Goal: Task Accomplishment & Management: Manage account settings

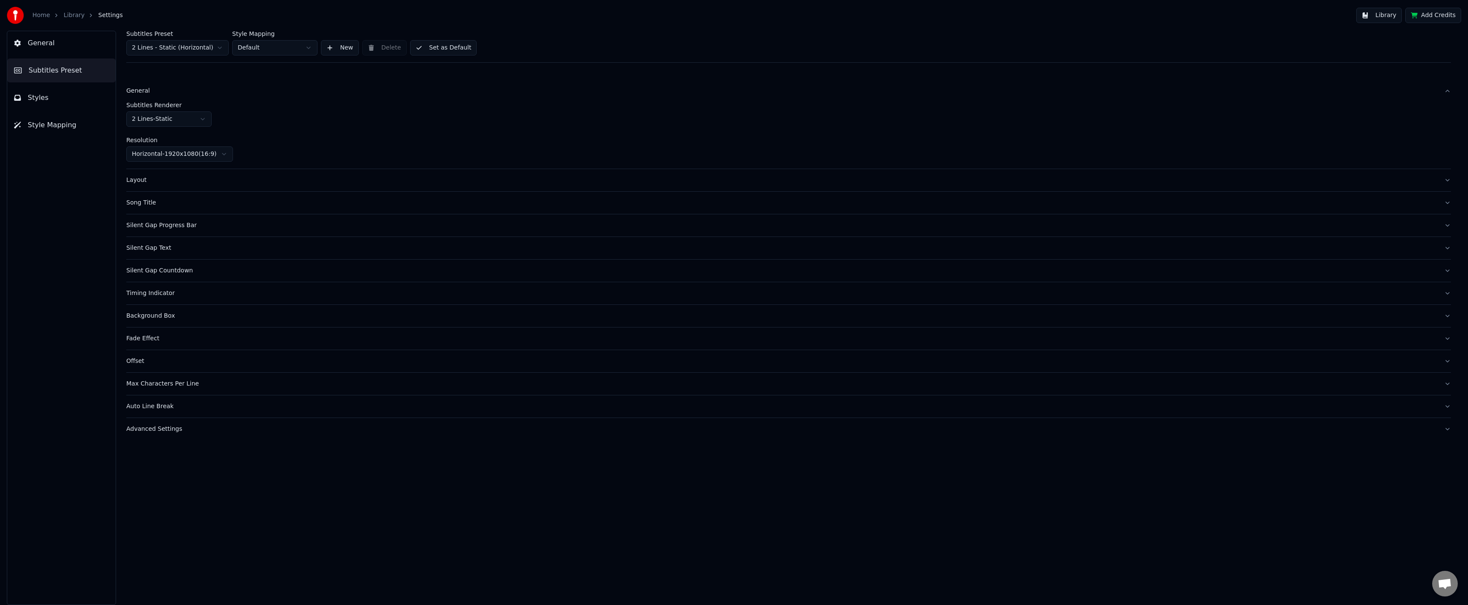
click at [324, 135] on div "Subtitles Renderer 2 Lines - Static Resolution Horizontal - 1920 x 1080 ( 16 : …" at bounding box center [788, 132] width 1325 height 60
click at [353, 48] on button "New" at bounding box center [340, 47] width 38 height 15
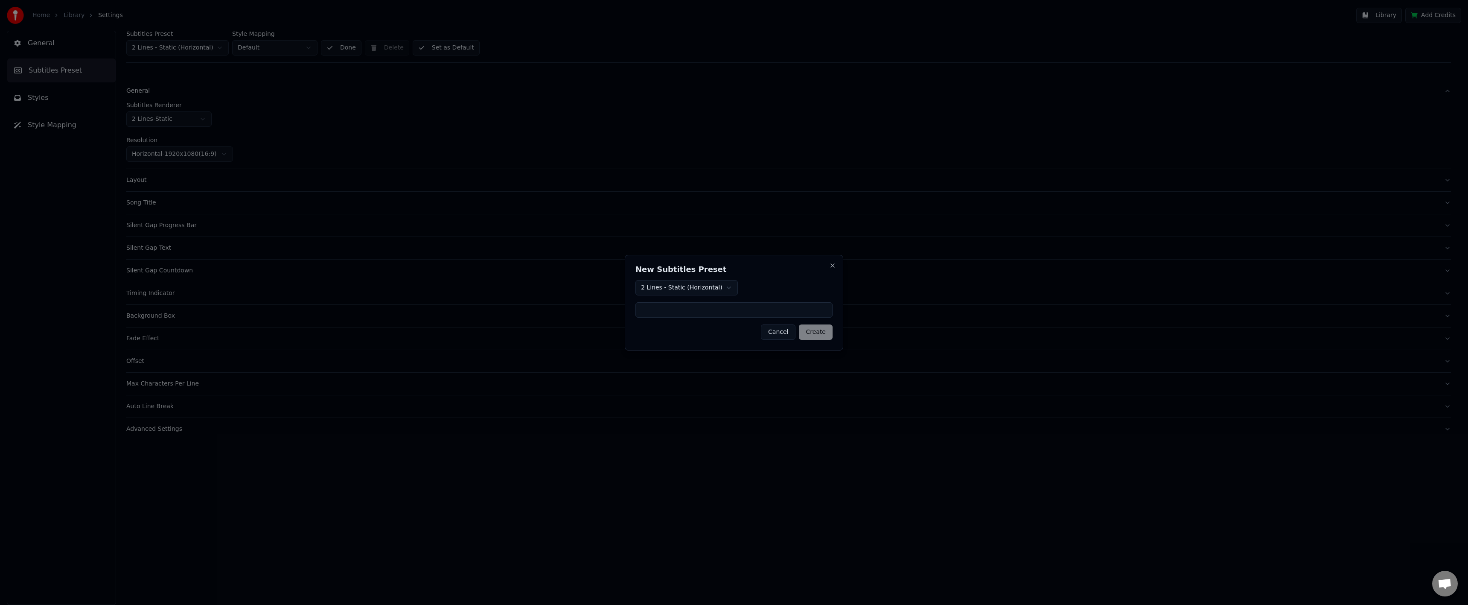
click at [685, 294] on body "Home Library Settings Library Add Credits General Subtitles Preset Styles Style…" at bounding box center [734, 302] width 1468 height 605
drag, startPoint x: 688, startPoint y: 290, endPoint x: 690, endPoint y: 301, distance: 11.7
click at [687, 289] on body "Home Library Settings Library Add Credits General Subtitles Preset Styles Style…" at bounding box center [734, 302] width 1468 height 605
click at [689, 309] on input at bounding box center [733, 309] width 197 height 15
type input "**********"
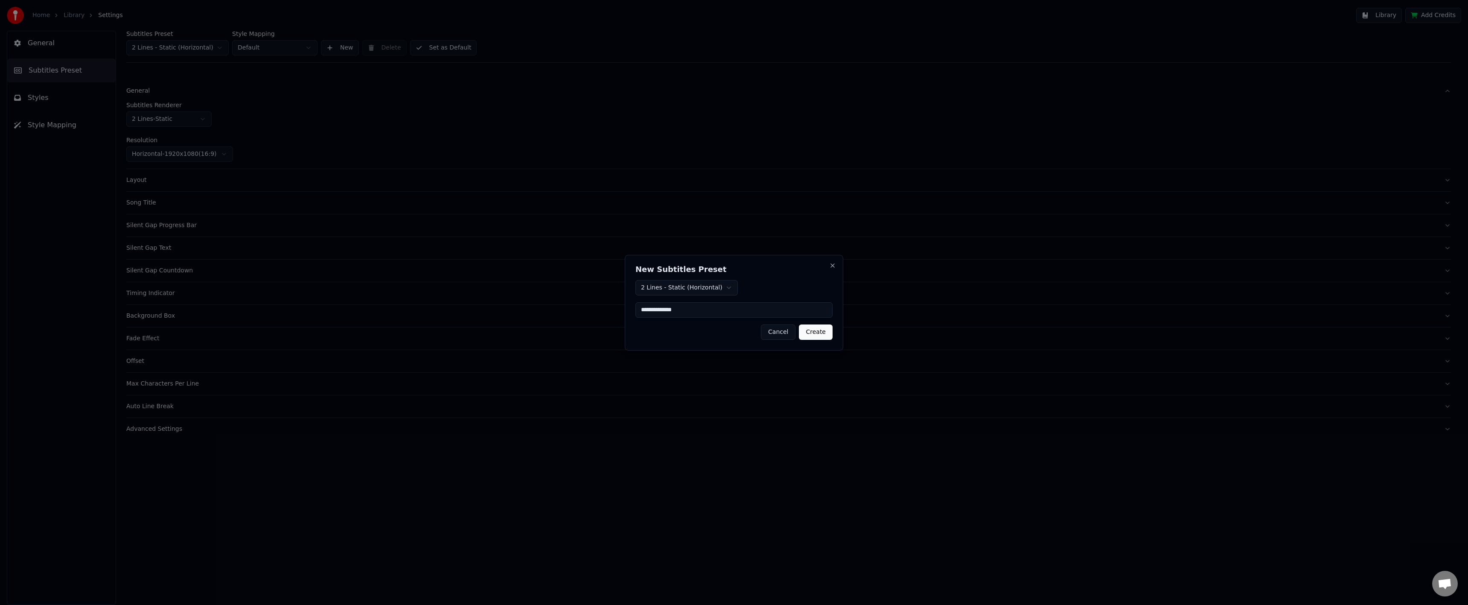
click at [819, 342] on div "**********" at bounding box center [734, 303] width 219 height 96
click at [816, 331] on button "Create" at bounding box center [816, 331] width 34 height 15
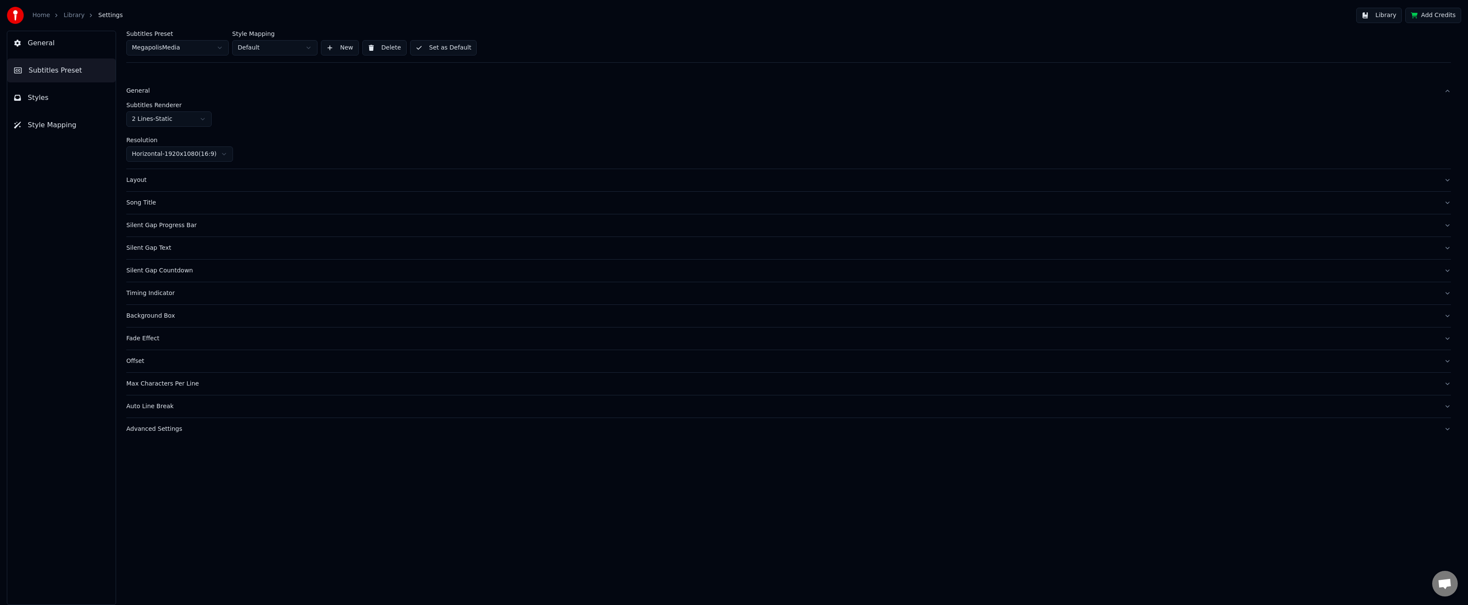
click at [143, 179] on div "Layout" at bounding box center [781, 180] width 1311 height 9
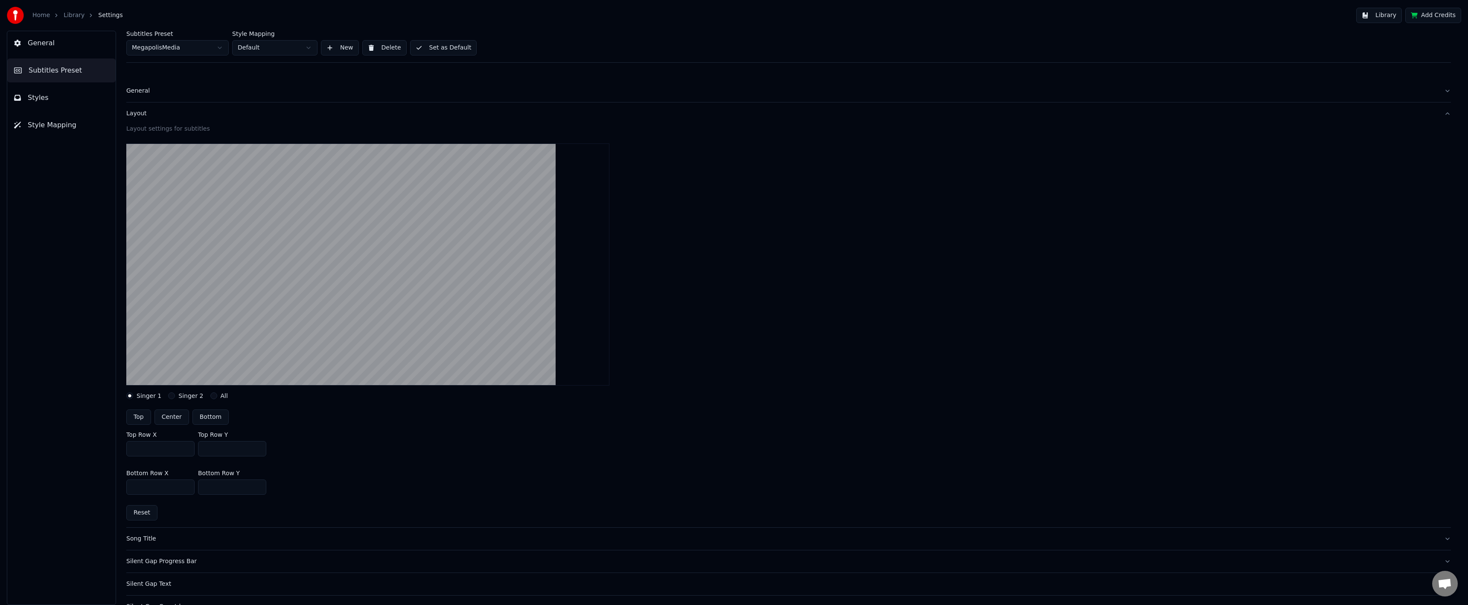
drag, startPoint x: 303, startPoint y: 280, endPoint x: 332, endPoint y: 285, distance: 29.0
click at [307, 283] on video at bounding box center [367, 264] width 483 height 242
click at [161, 92] on div "General" at bounding box center [781, 91] width 1311 height 9
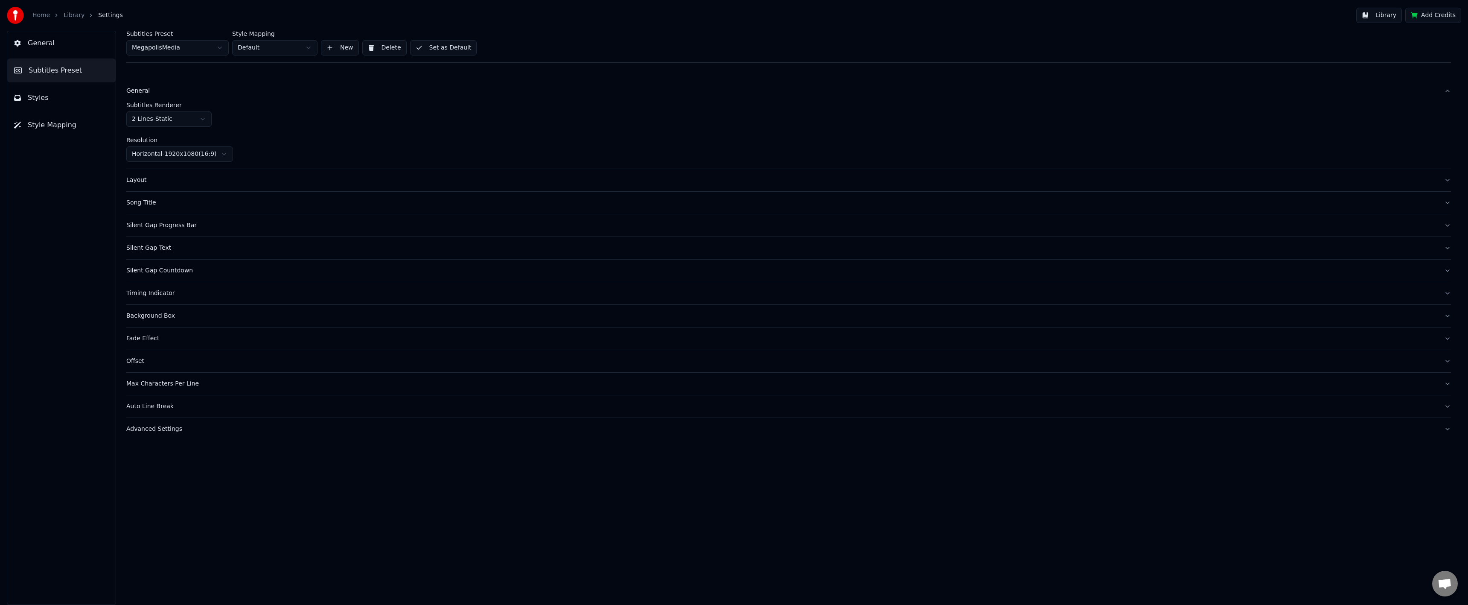
click at [164, 161] on html "Home Library Settings Library Add Credits General Subtitles Preset Styles Style…" at bounding box center [734, 302] width 1468 height 605
click at [181, 177] on div "Layout" at bounding box center [781, 180] width 1311 height 9
click at [178, 178] on div "Layout" at bounding box center [781, 180] width 1311 height 9
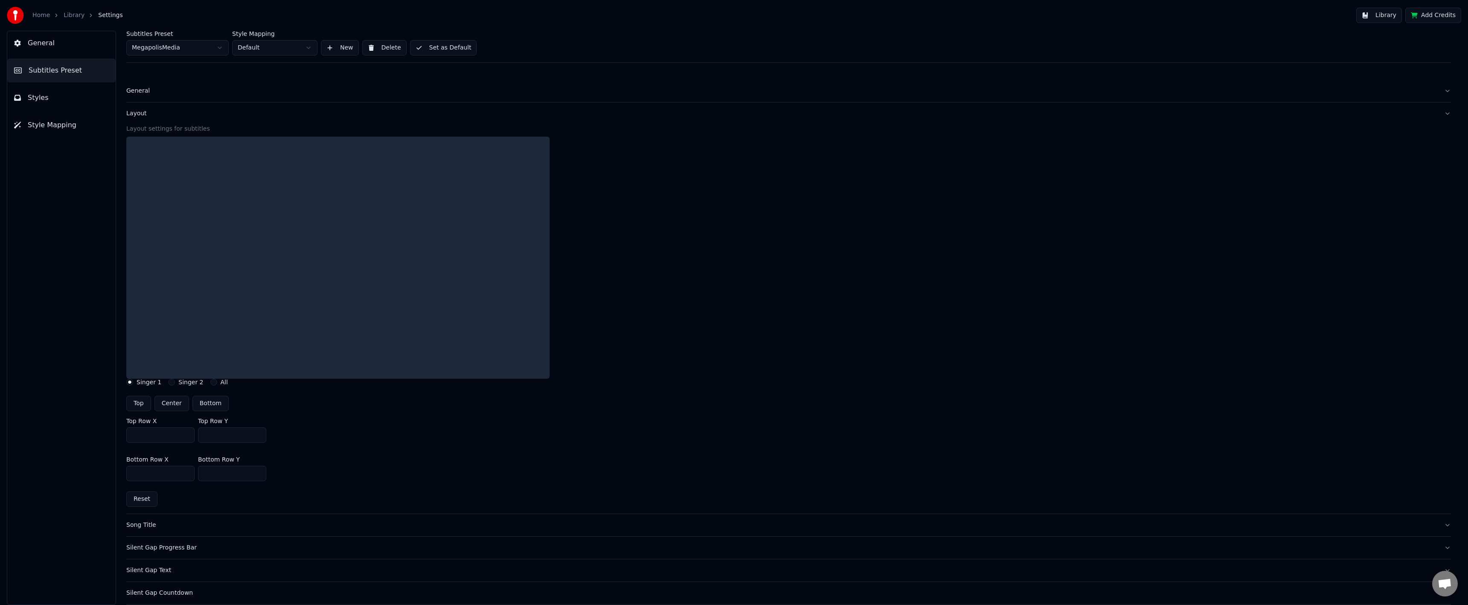
click at [147, 179] on div at bounding box center [337, 258] width 423 height 242
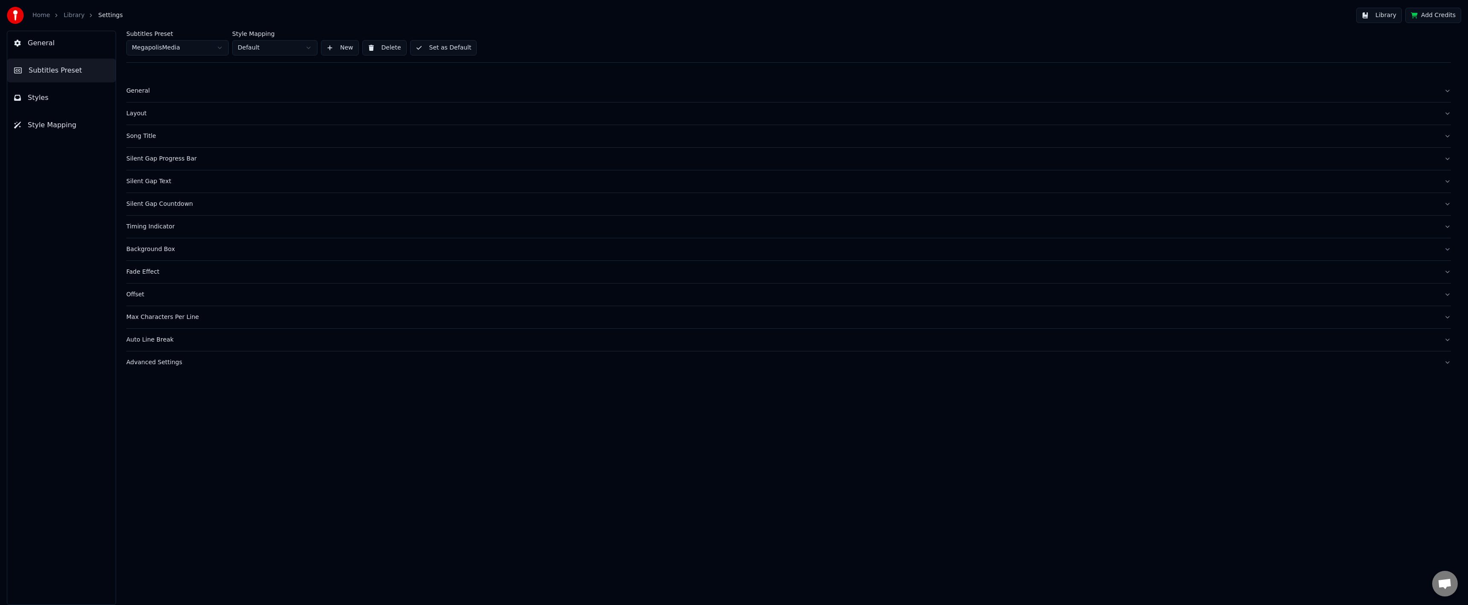
click at [144, 121] on button "Layout" at bounding box center [788, 113] width 1325 height 22
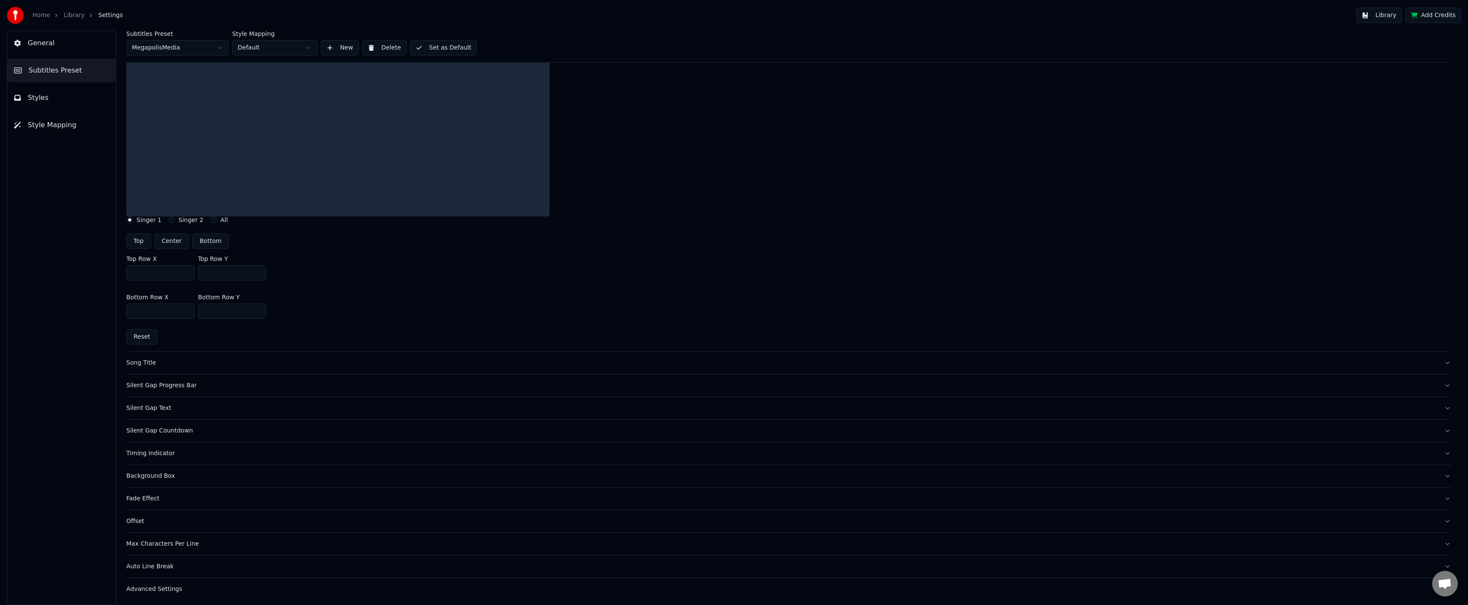
scroll to position [164, 0]
click at [167, 583] on div "Advanced Settings" at bounding box center [781, 587] width 1311 height 9
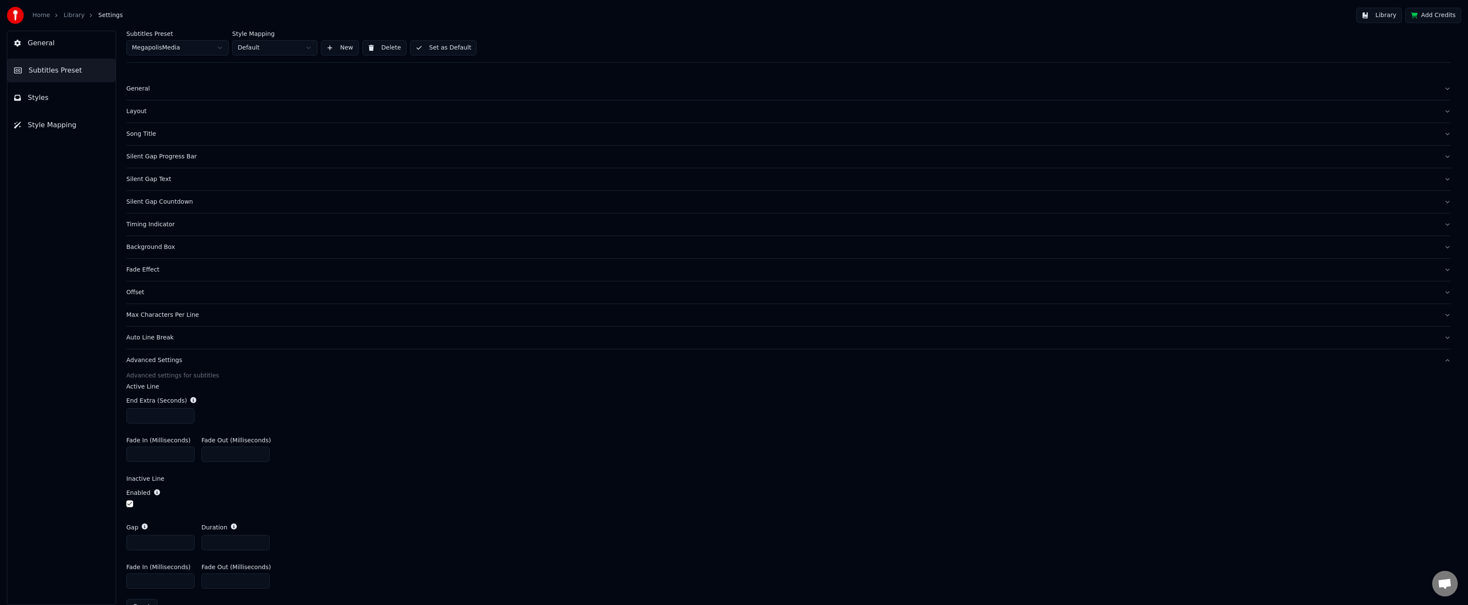
scroll to position [0, 0]
click at [197, 322] on button "Max Characters Per Line" at bounding box center [788, 317] width 1325 height 22
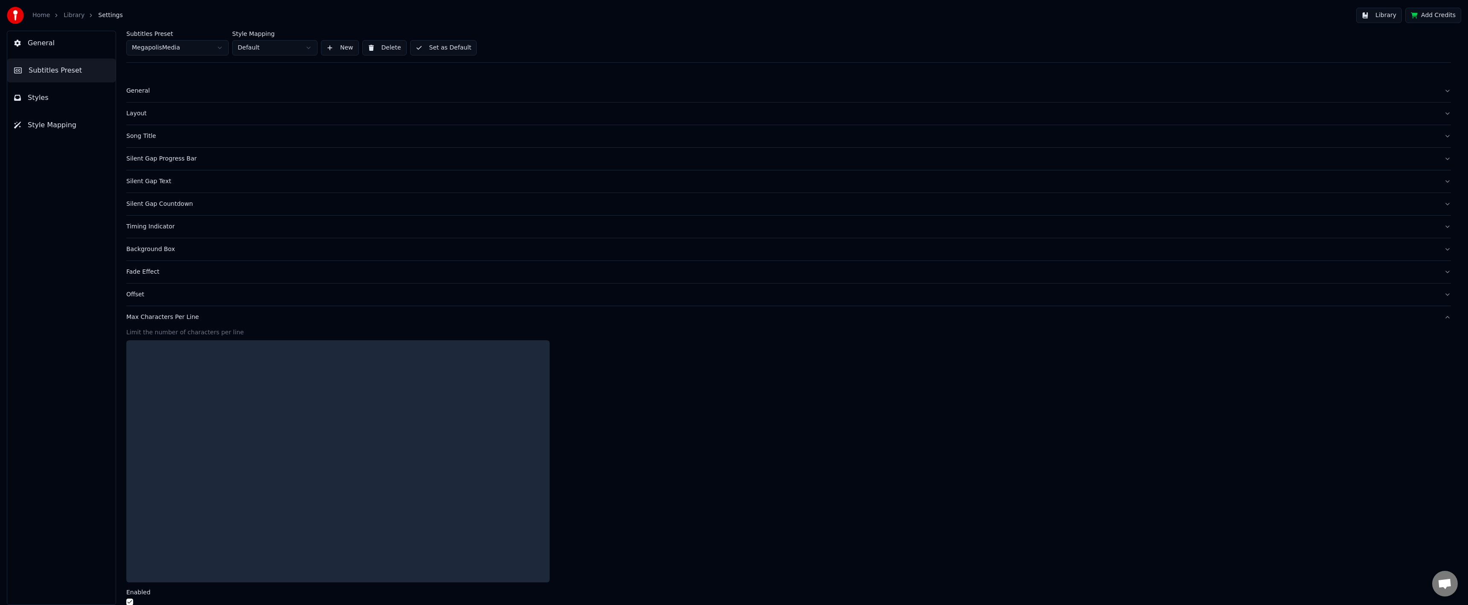
click at [199, 299] on button "Offset" at bounding box center [788, 294] width 1325 height 22
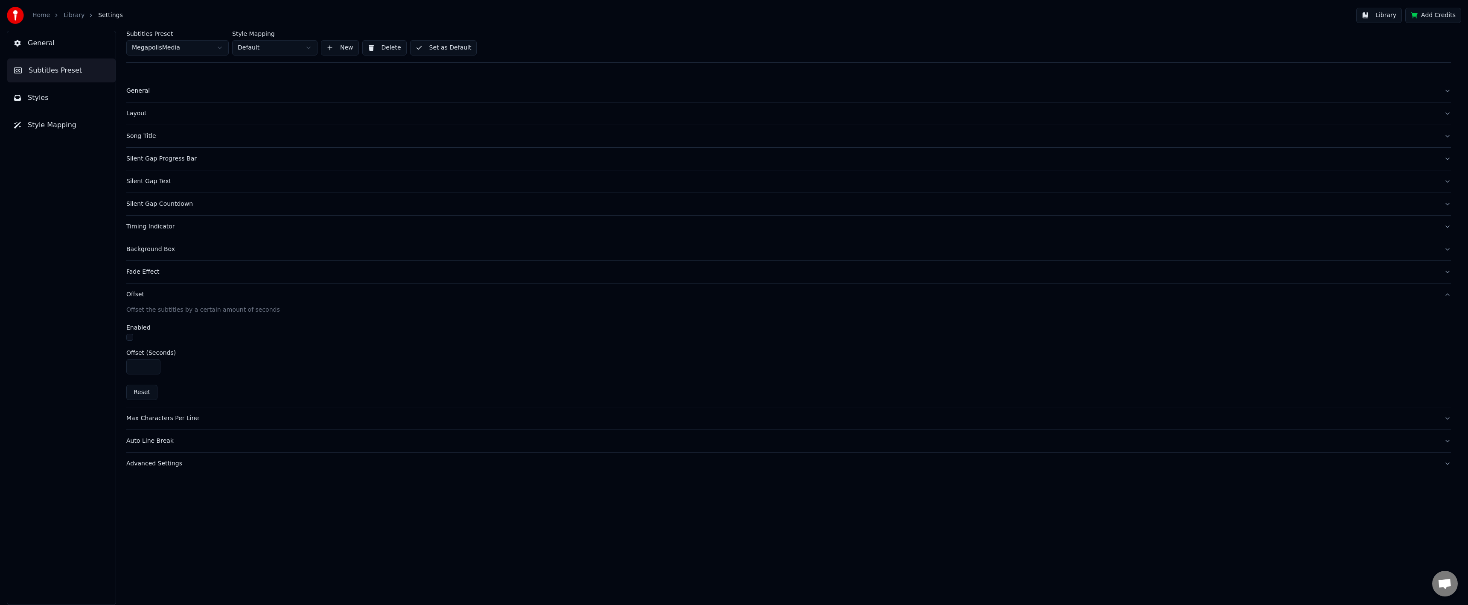
click at [206, 274] on div "Fade Effect" at bounding box center [781, 272] width 1311 height 9
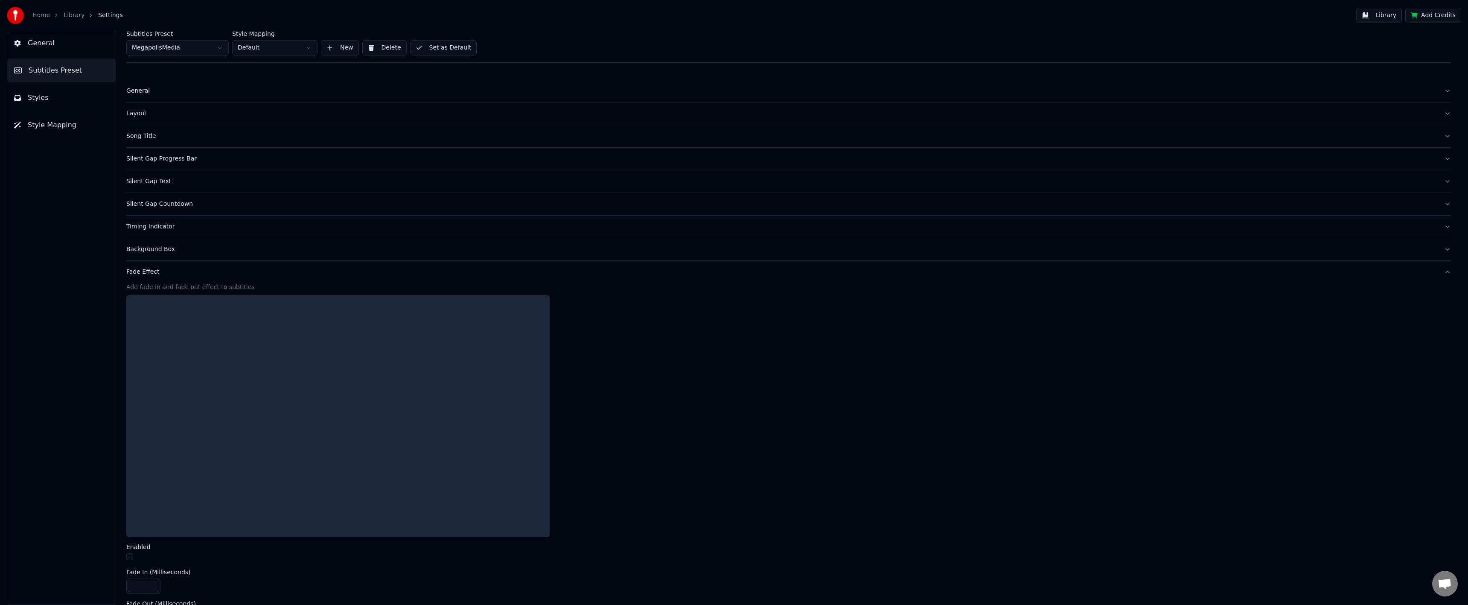
click at [215, 252] on div "Background Box" at bounding box center [781, 249] width 1311 height 9
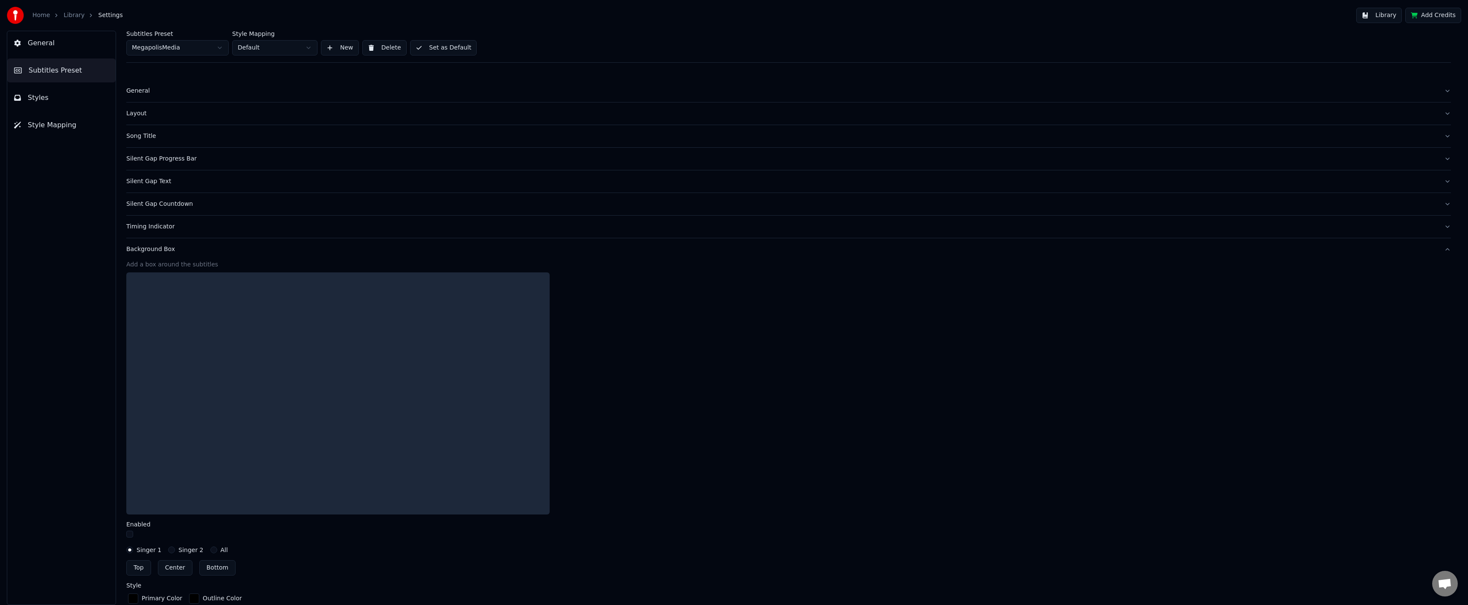
click at [218, 236] on button "Timing Indicator" at bounding box center [788, 227] width 1325 height 22
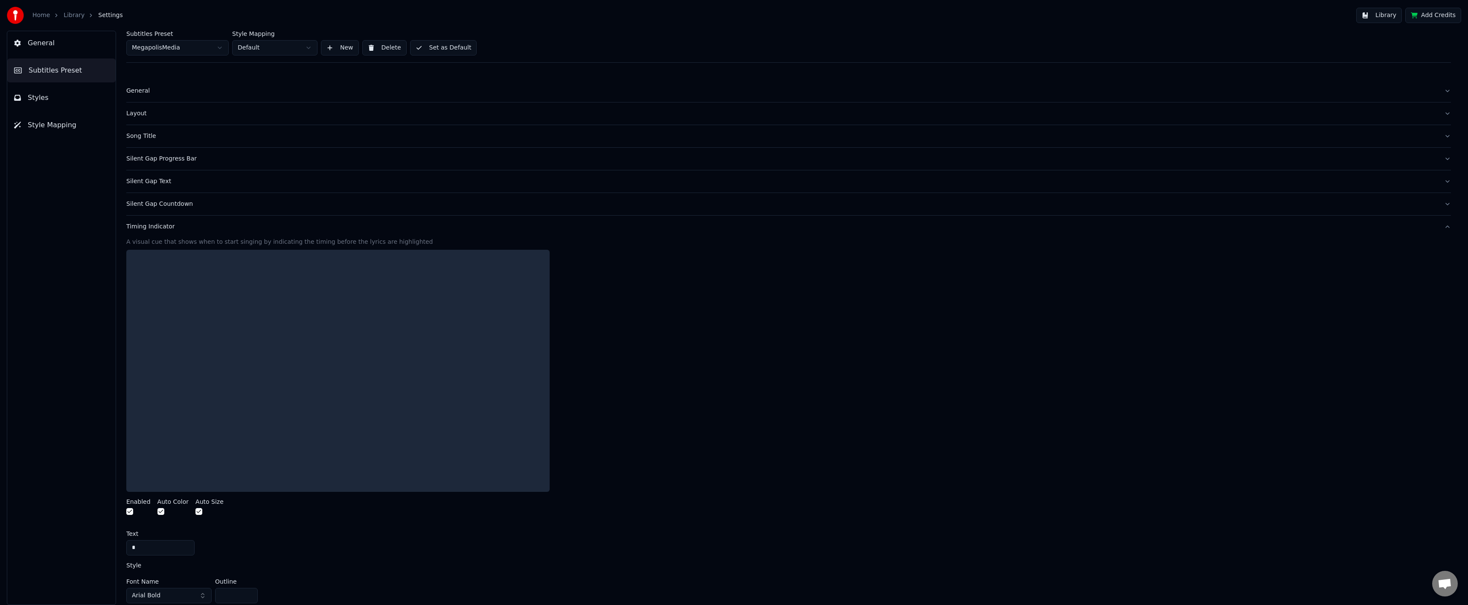
click at [224, 204] on div "Silent Gap Countdown" at bounding box center [781, 204] width 1311 height 9
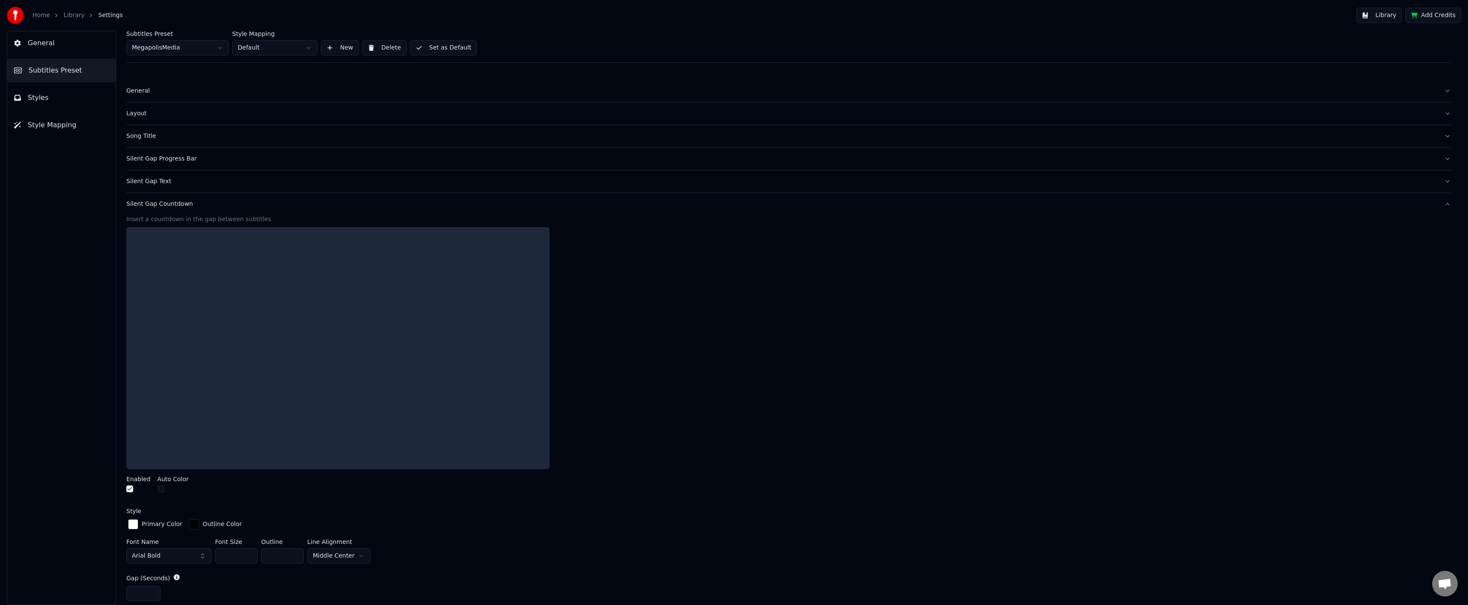
click at [225, 187] on button "Silent Gap Text" at bounding box center [788, 181] width 1325 height 22
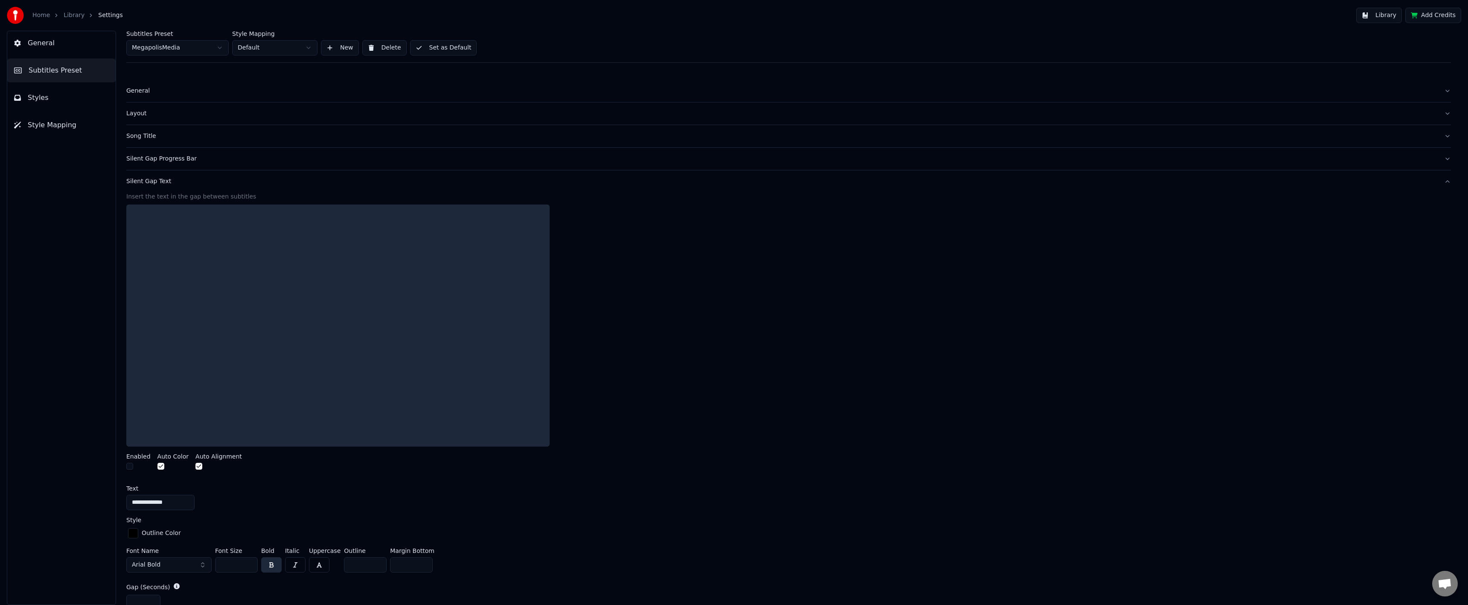
click at [227, 166] on button "Silent Gap Progress Bar" at bounding box center [788, 159] width 1325 height 22
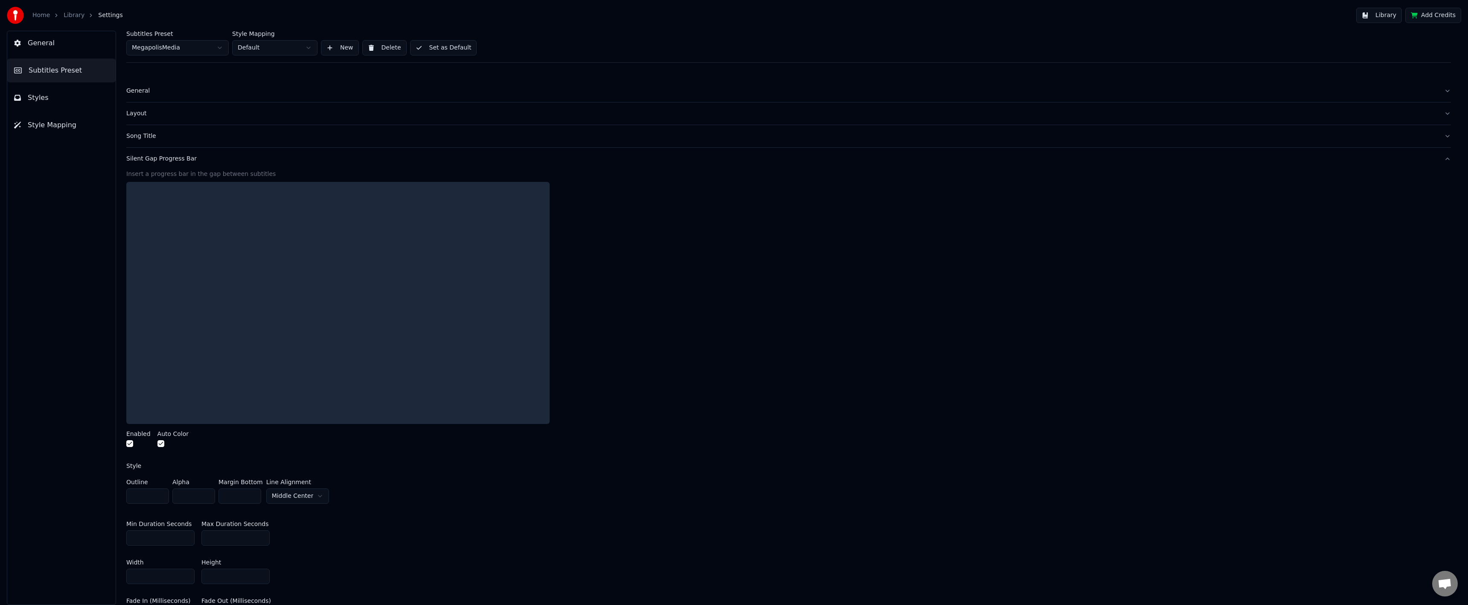
click at [211, 140] on button "Song Title" at bounding box center [788, 136] width 1325 height 22
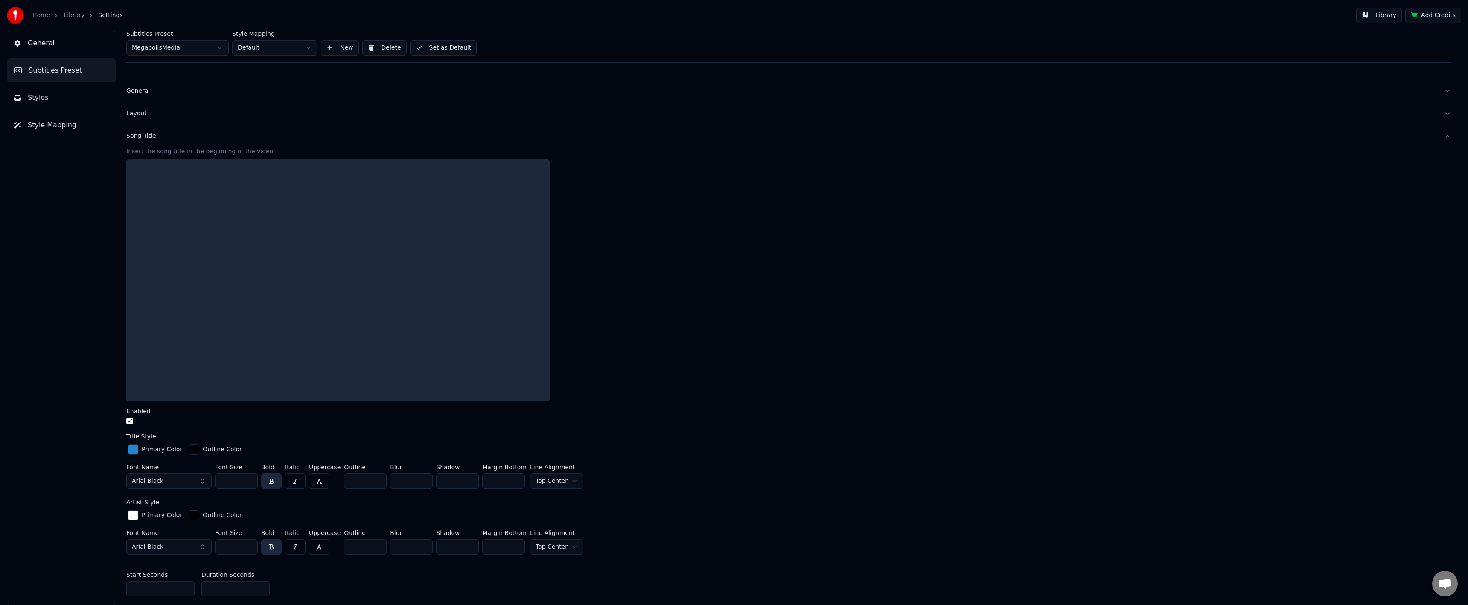
click at [211, 118] on button "Layout" at bounding box center [788, 113] width 1325 height 22
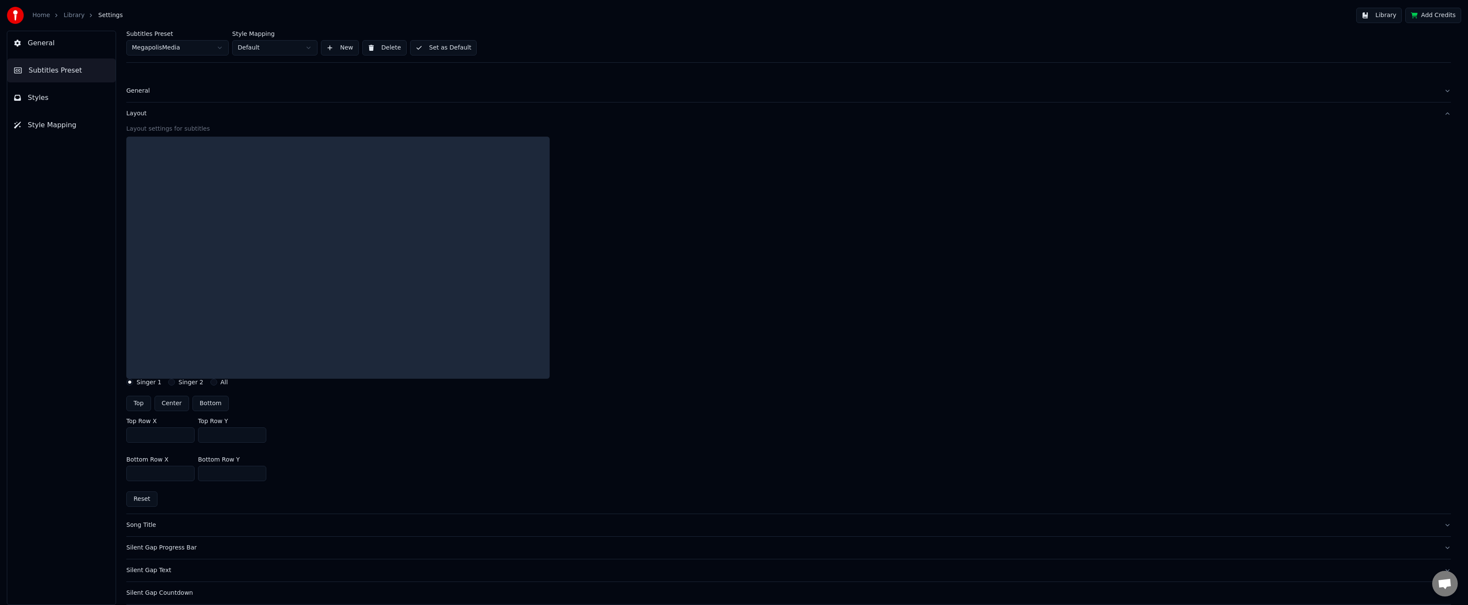
click at [194, 91] on div "General" at bounding box center [781, 91] width 1311 height 9
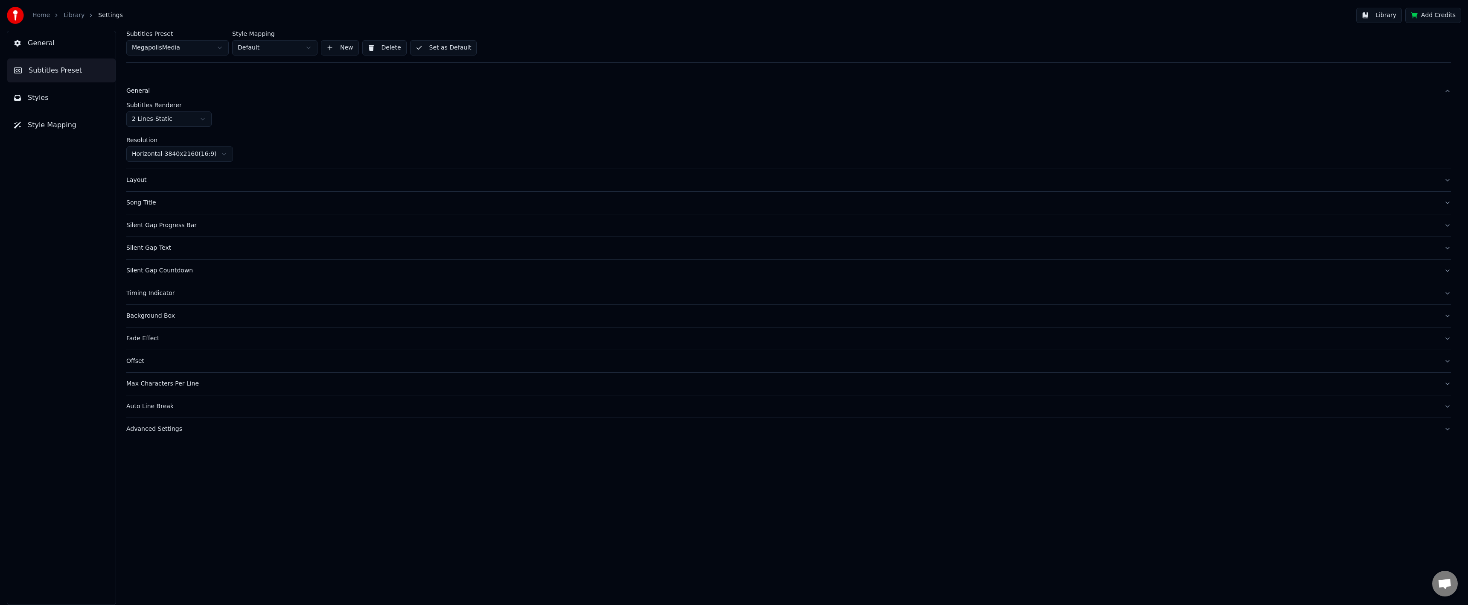
click at [64, 83] on div "General Subtitles Preset Styles Style Mapping" at bounding box center [61, 318] width 109 height 574
click at [66, 94] on button "Styles" at bounding box center [61, 98] width 108 height 24
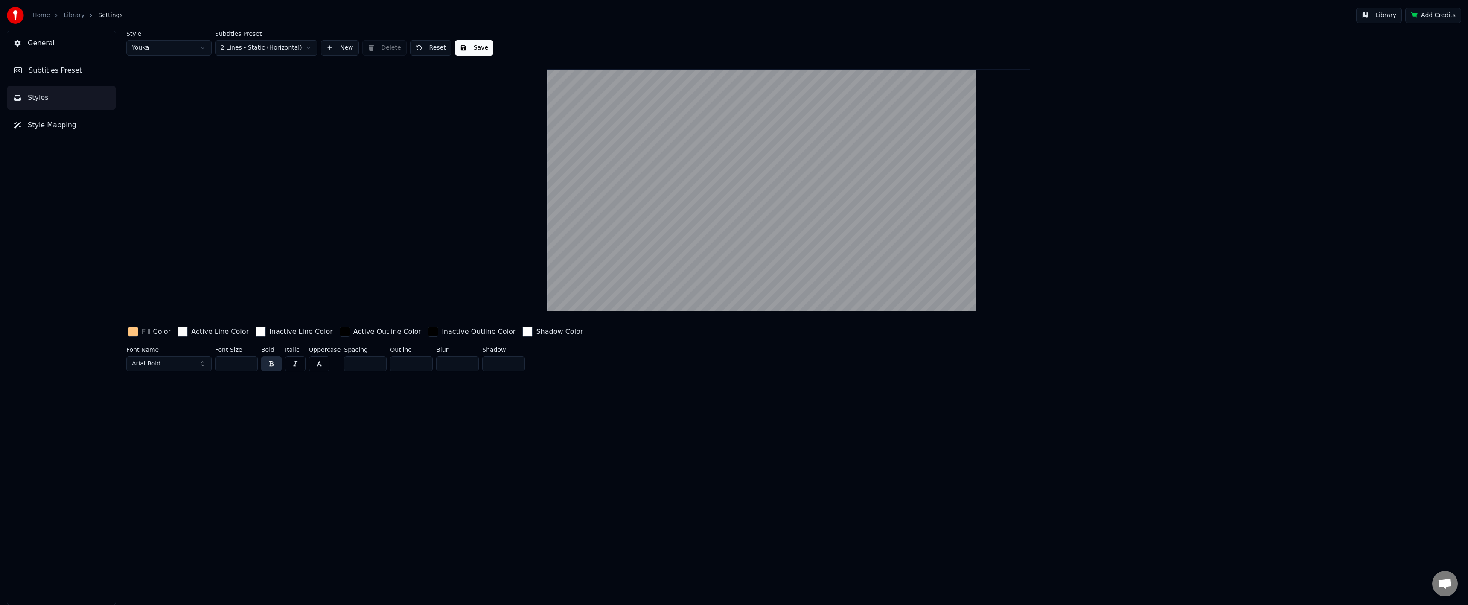
click at [169, 50] on html "Home Library Settings Library Add Credits General Subtitles Preset Styles Style…" at bounding box center [734, 302] width 1468 height 605
drag, startPoint x: 169, startPoint y: 50, endPoint x: 203, endPoint y: 50, distance: 34.1
click at [169, 50] on html "Home Library Settings Library Add Credits General Subtitles Preset Styles Style…" at bounding box center [734, 302] width 1468 height 605
click at [350, 48] on button "New" at bounding box center [340, 47] width 38 height 15
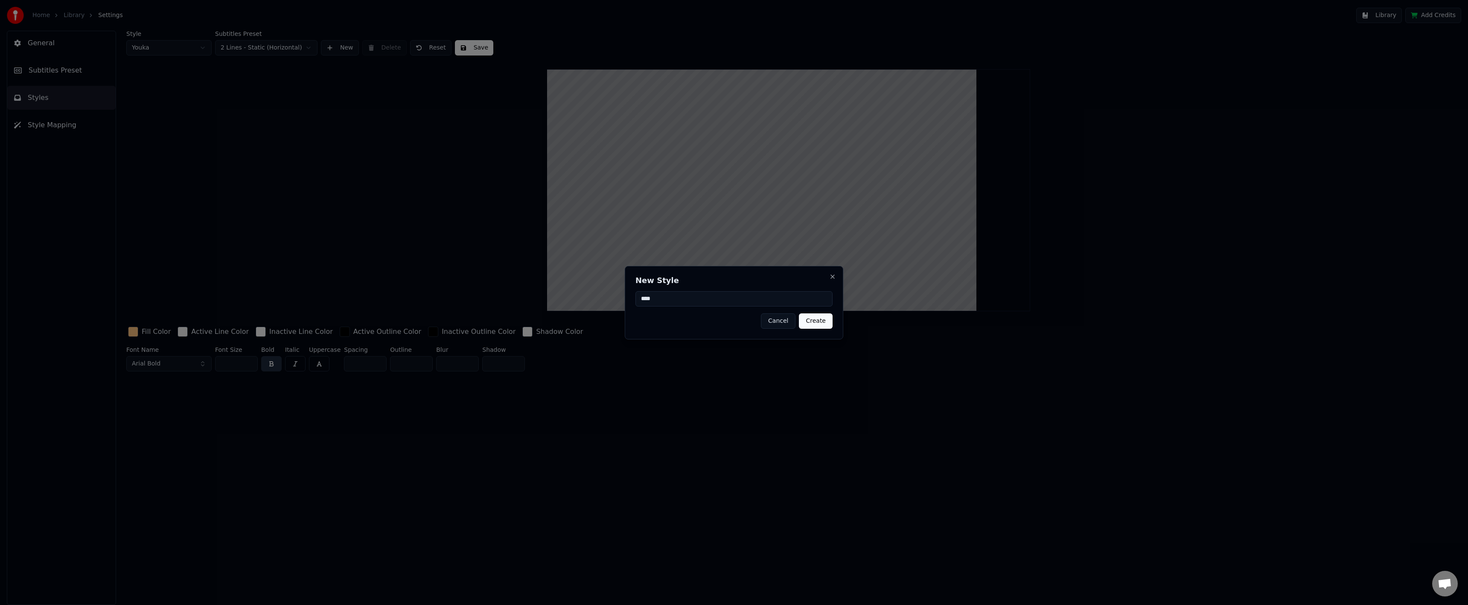
type input "*****"
type input "**********"
click at [822, 315] on div "**********" at bounding box center [734, 302] width 219 height 73
click at [817, 319] on button "Create" at bounding box center [816, 320] width 34 height 15
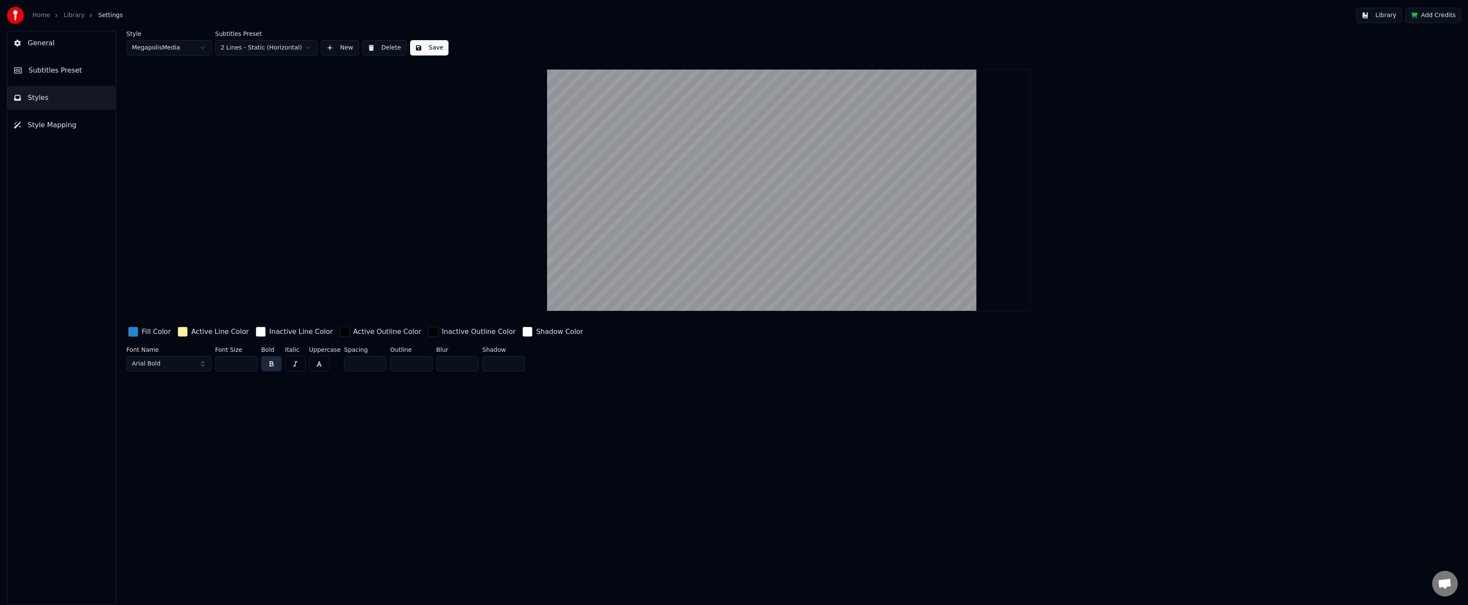
drag, startPoint x: 198, startPoint y: 368, endPoint x: 183, endPoint y: 361, distance: 17.4
click at [198, 367] on button "Arial Bold" at bounding box center [168, 363] width 85 height 15
click at [195, 366] on button "Arial Bold" at bounding box center [168, 363] width 85 height 15
click at [183, 361] on button "Arial Bold" at bounding box center [168, 363] width 85 height 15
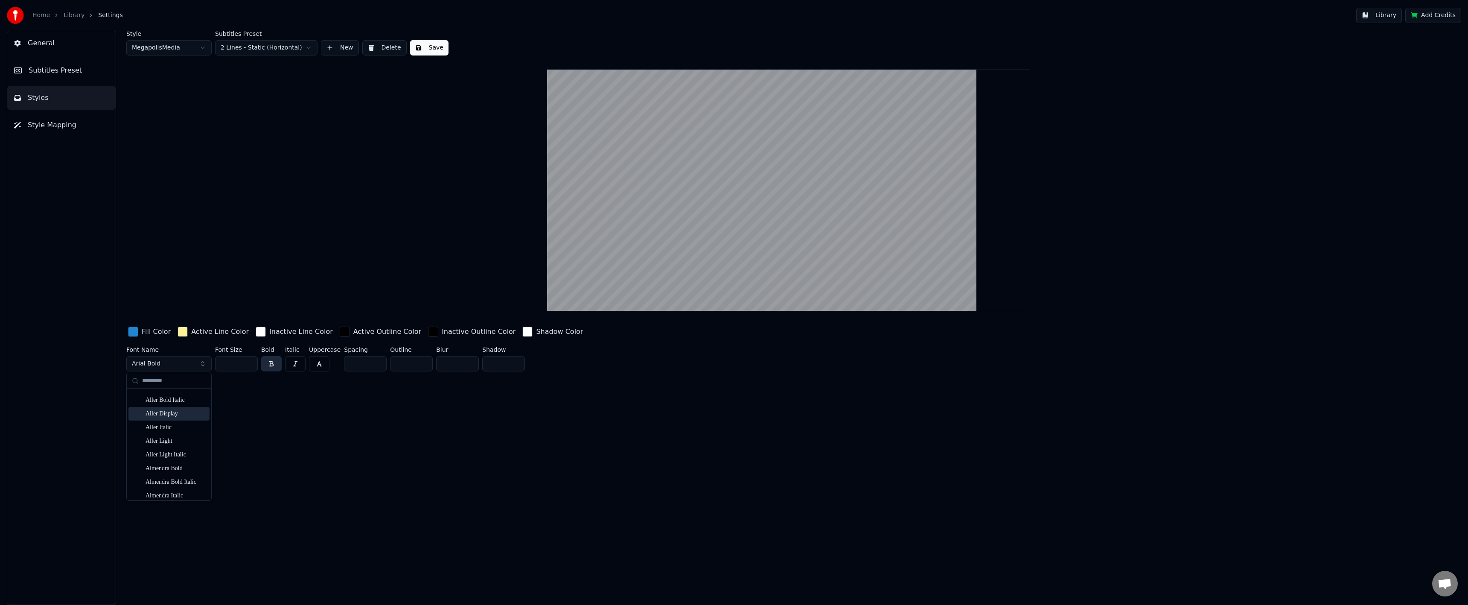
click at [154, 378] on input "text" at bounding box center [174, 380] width 64 height 17
type input "*****"
click at [166, 382] on input "*****" at bounding box center [174, 380] width 64 height 17
type input "*********"
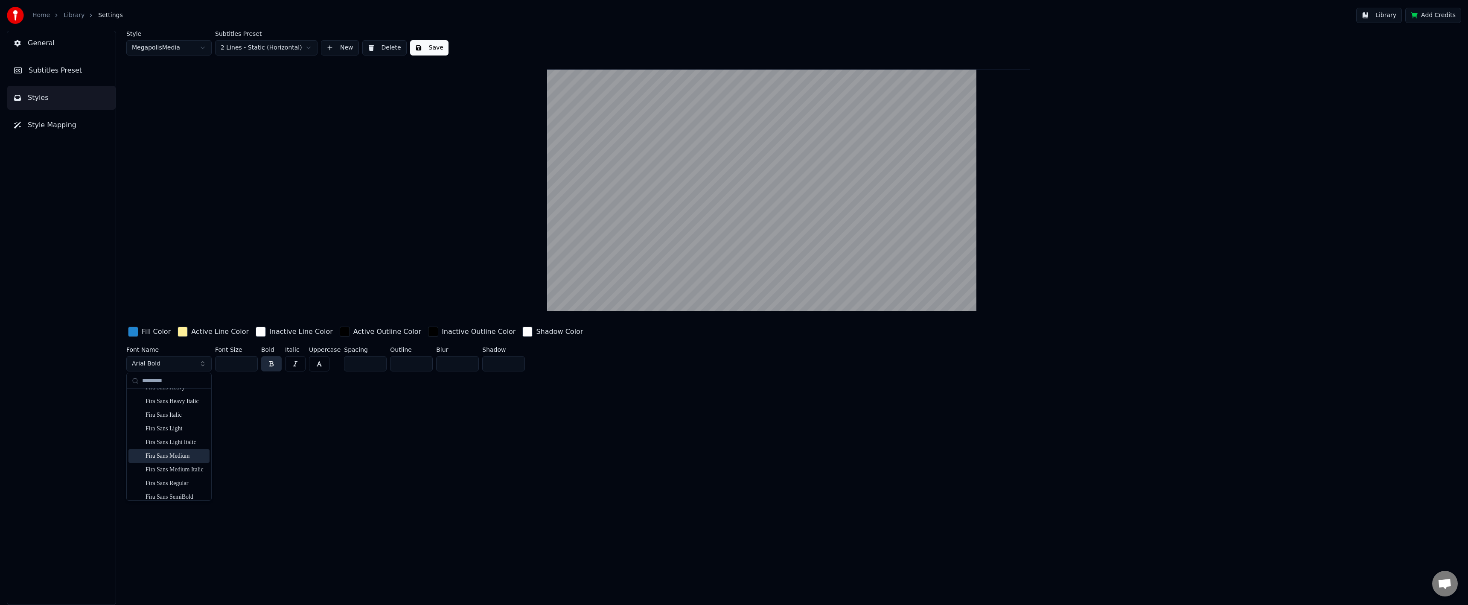
click at [188, 455] on div "Fira Sans Medium" at bounding box center [176, 456] width 61 height 9
click at [180, 366] on span "Fira Sans Medium" at bounding box center [158, 363] width 53 height 9
click at [181, 399] on div "1492_Quadrata_lim Bold" at bounding box center [176, 397] width 61 height 9
click at [202, 368] on button "1492_Quadrata_lim Bold" at bounding box center [168, 363] width 85 height 15
type input "********"
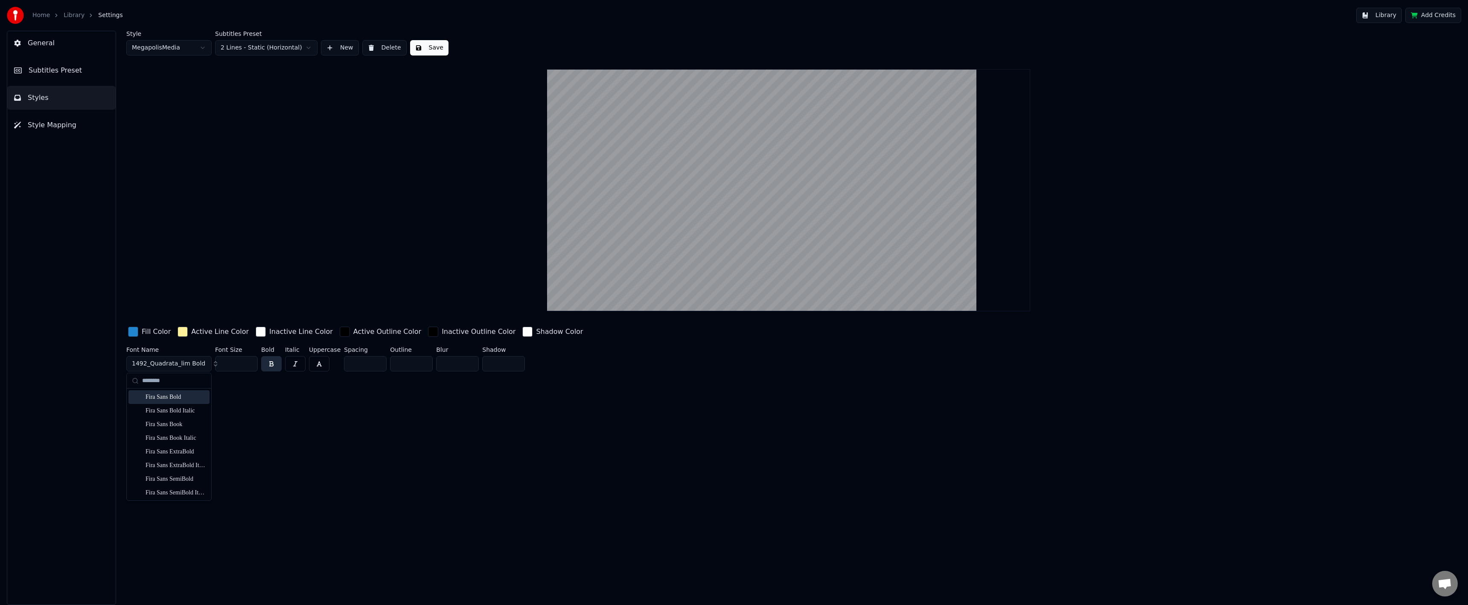
click at [180, 395] on div "Fira Sans Bold" at bounding box center [176, 397] width 61 height 9
click at [183, 366] on button "Fira Sans Bold" at bounding box center [168, 363] width 85 height 15
click at [247, 393] on div "Style MegapolisMedia Subtitles Preset 2 Lines - Static (Horizontal) New Delete …" at bounding box center [788, 318] width 1359 height 574
click at [133, 332] on div "button" at bounding box center [133, 331] width 10 height 10
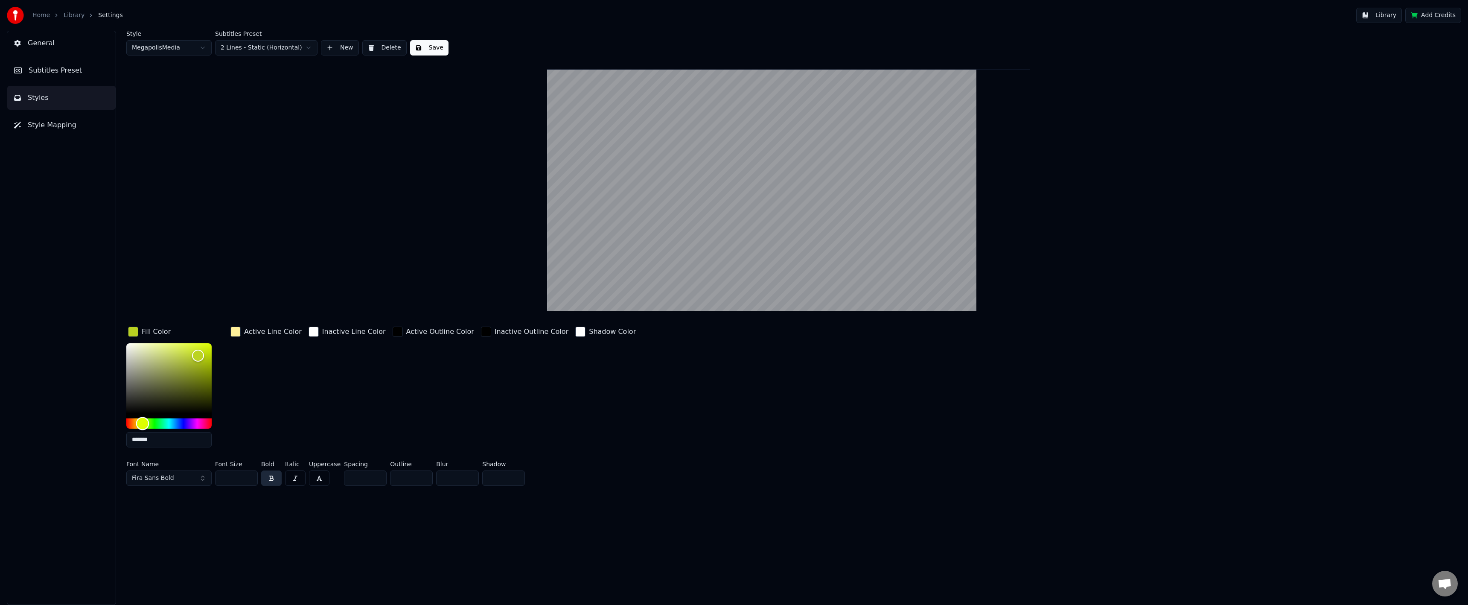
click at [142, 424] on div "Hue" at bounding box center [168, 423] width 85 height 10
click at [234, 321] on div "Style MegapolisMedia Subtitles Preset 2 Lines - Static (Horizontal) New Delete …" at bounding box center [788, 260] width 1325 height 458
type input "*******"
drag, startPoint x: 143, startPoint y: 424, endPoint x: 140, endPoint y: 428, distance: 5.2
click at [140, 428] on div "Hue" at bounding box center [140, 423] width 13 height 13
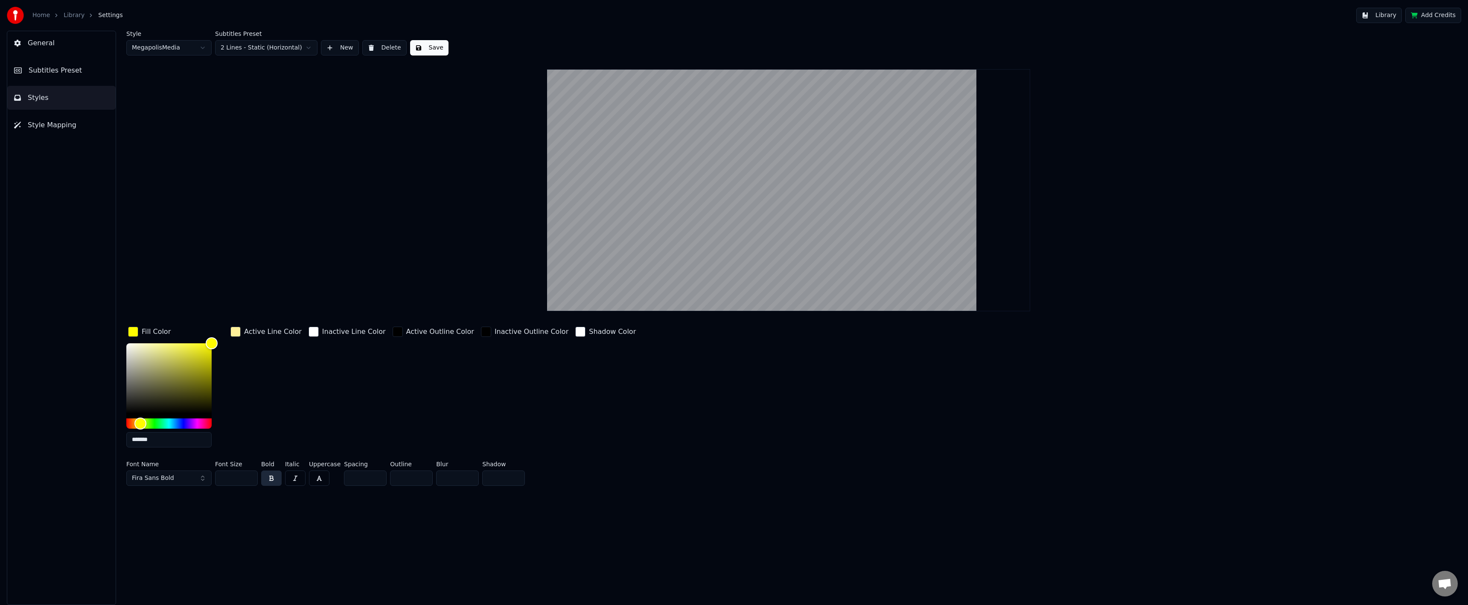
click at [240, 332] on div "button" at bounding box center [235, 331] width 10 height 10
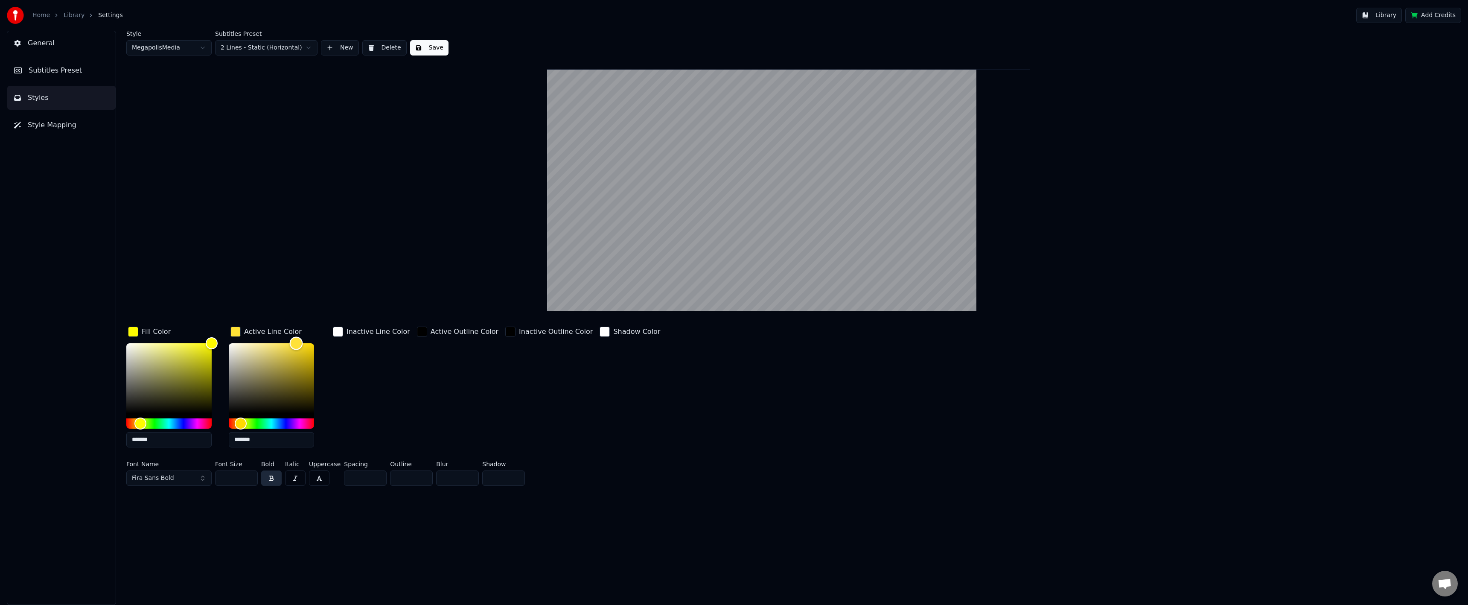
drag, startPoint x: 269, startPoint y: 346, endPoint x: 398, endPoint y: 310, distance: 133.9
click at [379, 314] on div "Style MegapolisMedia Subtitles Preset 2 Lines - Static (Horizontal) New Delete …" at bounding box center [788, 260] width 1325 height 458
drag, startPoint x: 312, startPoint y: 405, endPoint x: 363, endPoint y: 393, distance: 51.8
click at [360, 394] on div "Fill Color ******* Active Line Color ******* Inactive Line Color Active Outline…" at bounding box center [640, 389] width 1028 height 129
drag, startPoint x: 309, startPoint y: 380, endPoint x: 358, endPoint y: 376, distance: 49.3
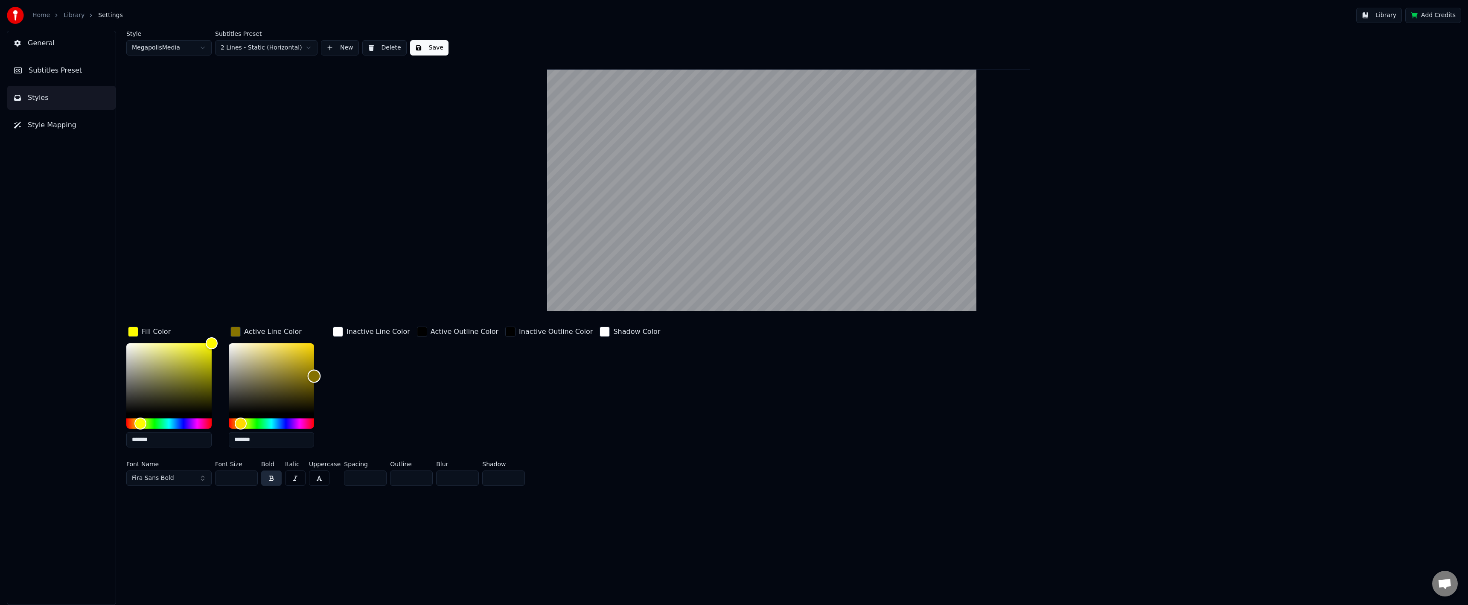
click at [347, 376] on div "Fill Color ******* Active Line Color ******* Inactive Line Color Active Outline…" at bounding box center [640, 389] width 1028 height 129
drag, startPoint x: 210, startPoint y: 345, endPoint x: 190, endPoint y: 331, distance: 24.5
click at [188, 337] on div "Fill Color ******* Active Line Color ******* Inactive Line Color Active Outline…" at bounding box center [640, 389] width 1028 height 129
drag, startPoint x: 236, startPoint y: 346, endPoint x: 215, endPoint y: 331, distance: 26.0
click at [212, 331] on div "Fill Color ******* Active Line Color ******* Inactive Line Color Active Outline…" at bounding box center [640, 389] width 1028 height 129
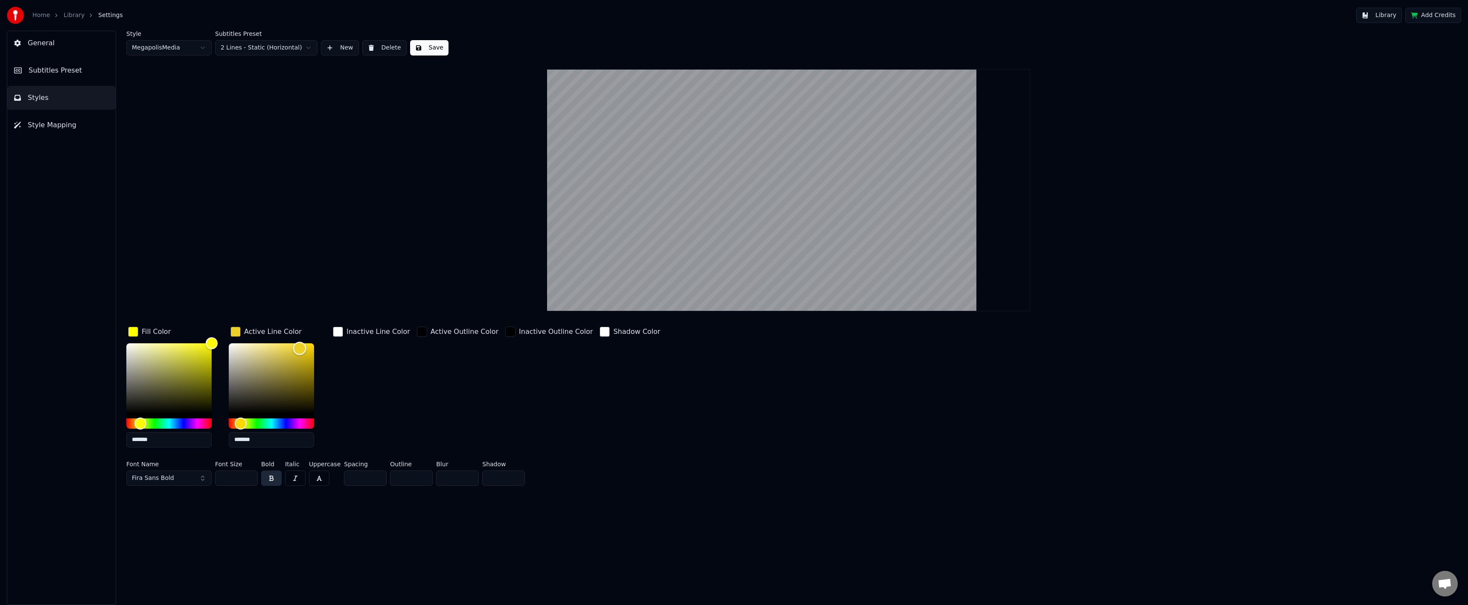
drag, startPoint x: 241, startPoint y: 348, endPoint x: 321, endPoint y: 343, distance: 80.0
click at [300, 347] on div "Color" at bounding box center [271, 378] width 85 height 70
drag, startPoint x: 306, startPoint y: 381, endPoint x: 348, endPoint y: 394, distance: 44.4
click at [333, 396] on div "Fill Color ******* Active Line Color ******* Inactive Line Color Active Outline…" at bounding box center [640, 389] width 1028 height 129
drag, startPoint x: 323, startPoint y: 375, endPoint x: 376, endPoint y: 348, distance: 59.0
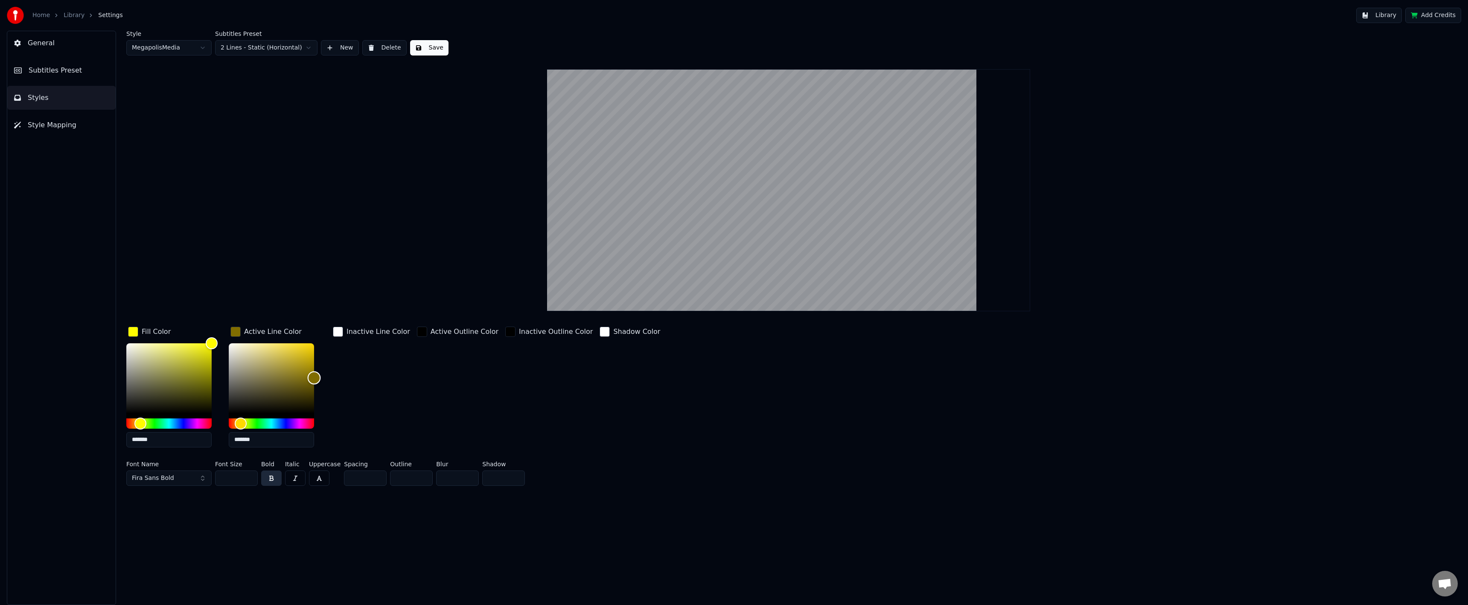
click at [373, 347] on div "Fill Color ******* Active Line Color ******* Inactive Line Color Active Outline…" at bounding box center [640, 389] width 1028 height 129
type input "*******"
drag, startPoint x: 324, startPoint y: 344, endPoint x: 419, endPoint y: 335, distance: 95.6
click at [391, 334] on div "Fill Color ******* Active Line Color ******* Inactive Line Color Active Outline…" at bounding box center [640, 389] width 1028 height 129
click at [419, 332] on div "button" at bounding box center [422, 331] width 10 height 10
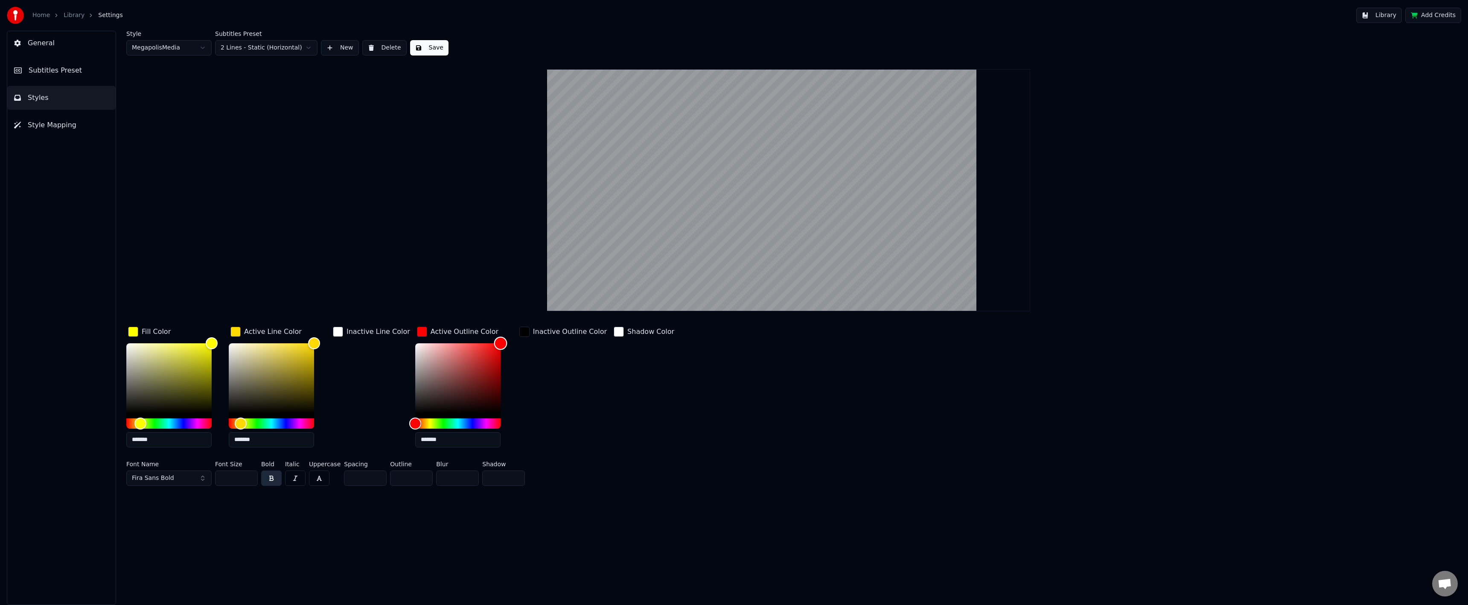
drag, startPoint x: 443, startPoint y: 391, endPoint x: 550, endPoint y: 335, distance: 119.9
click at [580, 326] on div "Fill Color ******* Active Line Color ******* Inactive Line Color Active Outline…" at bounding box center [640, 389] width 1028 height 129
type input "*******"
drag, startPoint x: 391, startPoint y: 315, endPoint x: 355, endPoint y: 299, distance: 39.3
click at [356, 300] on div "Style MegapolisMedia Subtitles Preset 2 Lines - Static (Horizontal) New Delete …" at bounding box center [788, 260] width 1325 height 458
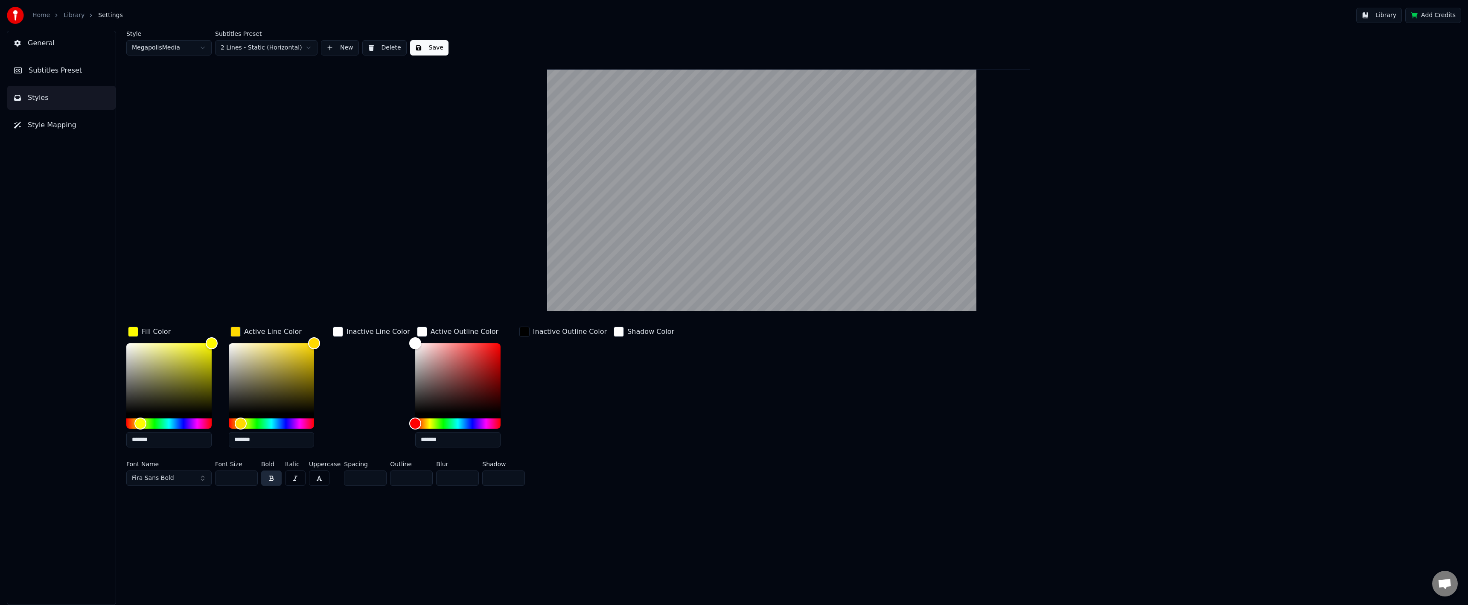
click at [417, 334] on div "button" at bounding box center [422, 331] width 10 height 10
click at [505, 334] on div "button" at bounding box center [510, 331] width 10 height 10
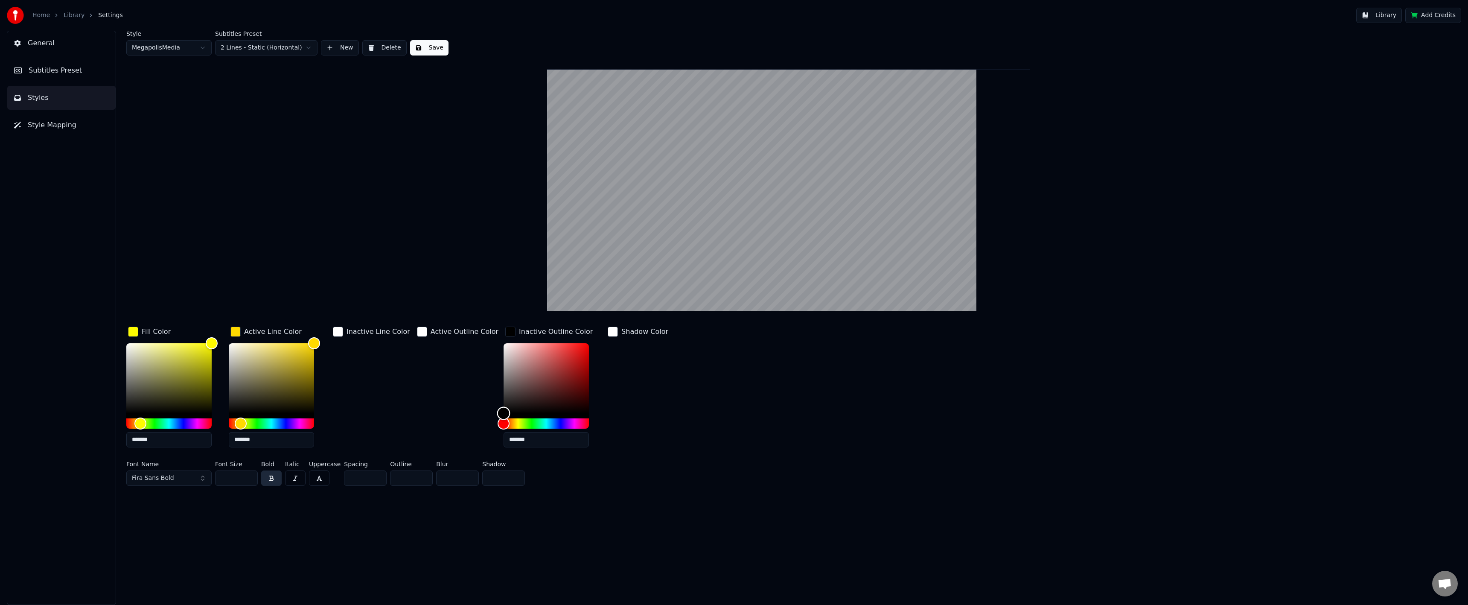
type input "*******"
drag, startPoint x: 497, startPoint y: 350, endPoint x: 455, endPoint y: 311, distance: 58.0
click at [455, 311] on div "Style MegapolisMedia Subtitles Preset 2 Lines - Static (Horizontal) New Delete …" at bounding box center [788, 260] width 1325 height 458
click at [417, 335] on div "button" at bounding box center [422, 331] width 10 height 10
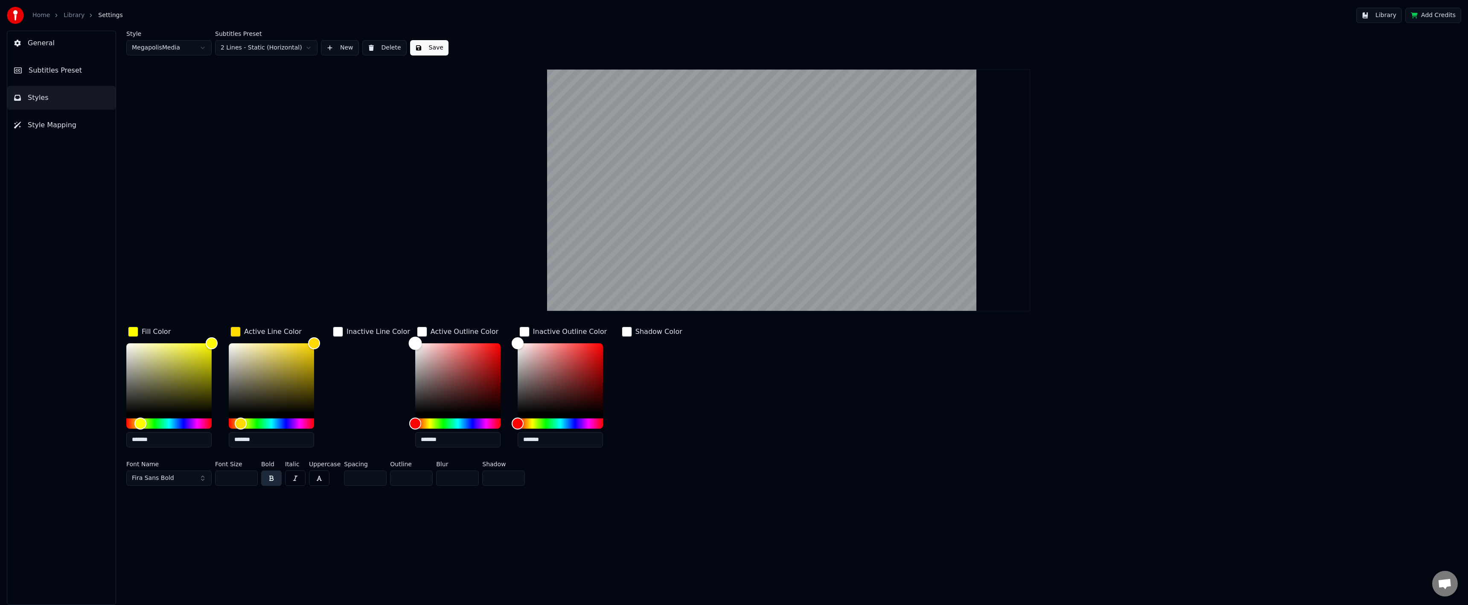
drag, startPoint x: 424, startPoint y: 381, endPoint x: 361, endPoint y: 463, distance: 103.8
click at [359, 465] on div "Fill Color ******* Active Line Color ******* Inactive Line Color Active Outline…" at bounding box center [640, 407] width 1028 height 164
drag, startPoint x: 440, startPoint y: 364, endPoint x: 388, endPoint y: 318, distance: 69.0
click at [355, 299] on div "Style MegapolisMedia Subtitles Preset 2 Lines - Static (Horizontal) New Delete …" at bounding box center [788, 260] width 1325 height 458
click at [424, 358] on div "Color" at bounding box center [457, 378] width 85 height 70
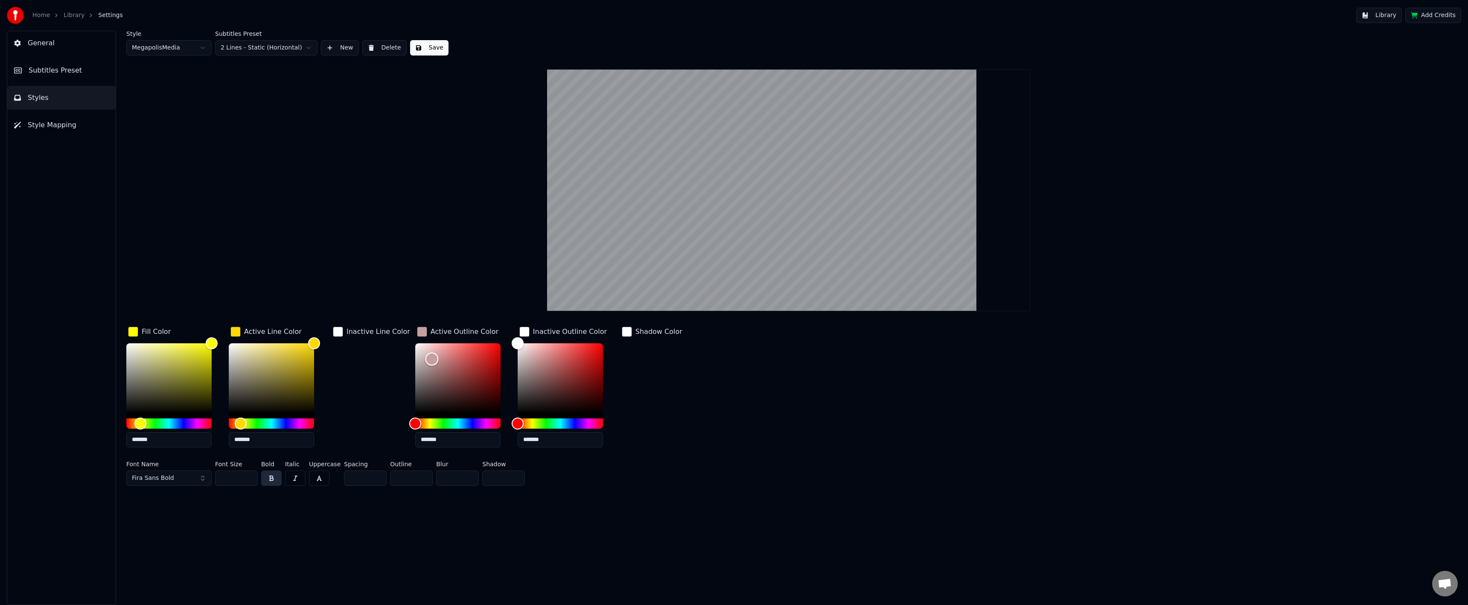
click at [425, 356] on div "Color" at bounding box center [431, 359] width 13 height 13
type input "*******"
drag, startPoint x: 634, startPoint y: 402, endPoint x: 638, endPoint y: 367, distance: 35.2
click at [635, 400] on div "Shadow Color" at bounding box center [652, 389] width 64 height 129
click at [622, 333] on div "button" at bounding box center [627, 331] width 10 height 10
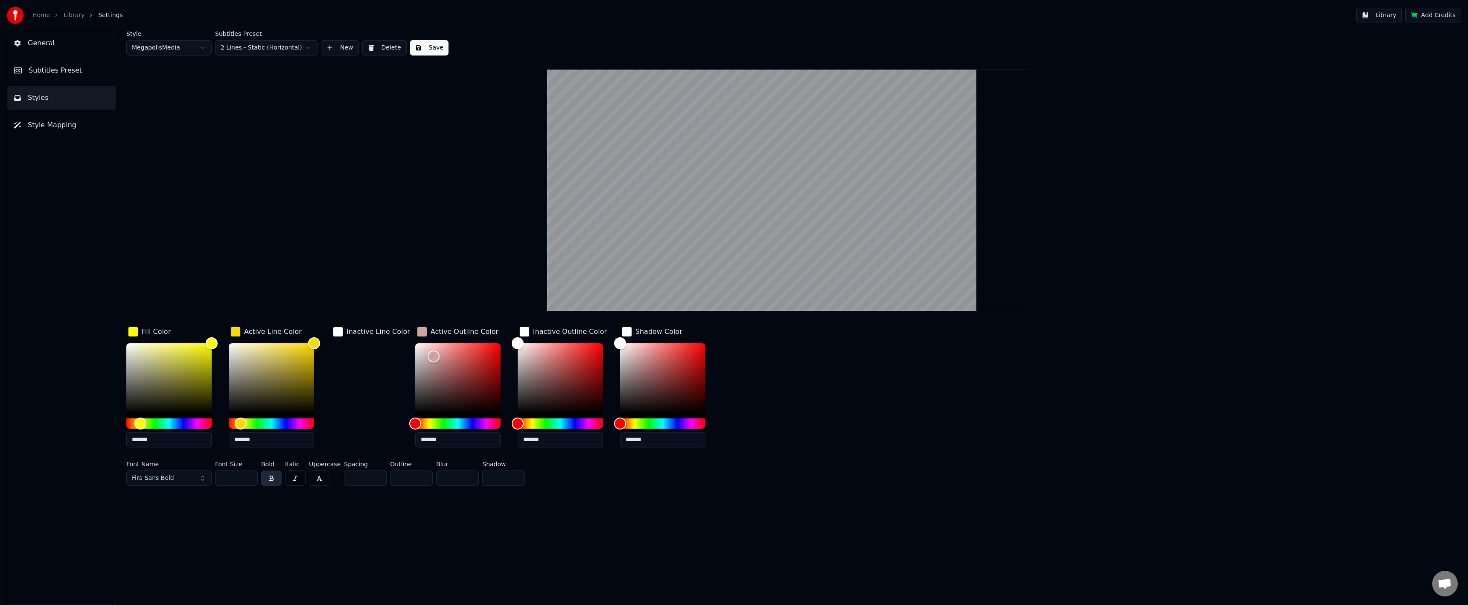
click at [620, 327] on div "Shadow Color" at bounding box center [652, 332] width 64 height 14
drag, startPoint x: 617, startPoint y: 495, endPoint x: 597, endPoint y: 490, distance: 20.2
click at [614, 494] on div "Style MegapolisMedia Subtitles Preset 2 Lines - Static (Horizontal) New Delete …" at bounding box center [788, 318] width 1359 height 574
click at [352, 413] on div "Inactive Line Color" at bounding box center [371, 389] width 81 height 129
click at [343, 332] on div "Inactive Line Color" at bounding box center [371, 332] width 81 height 14
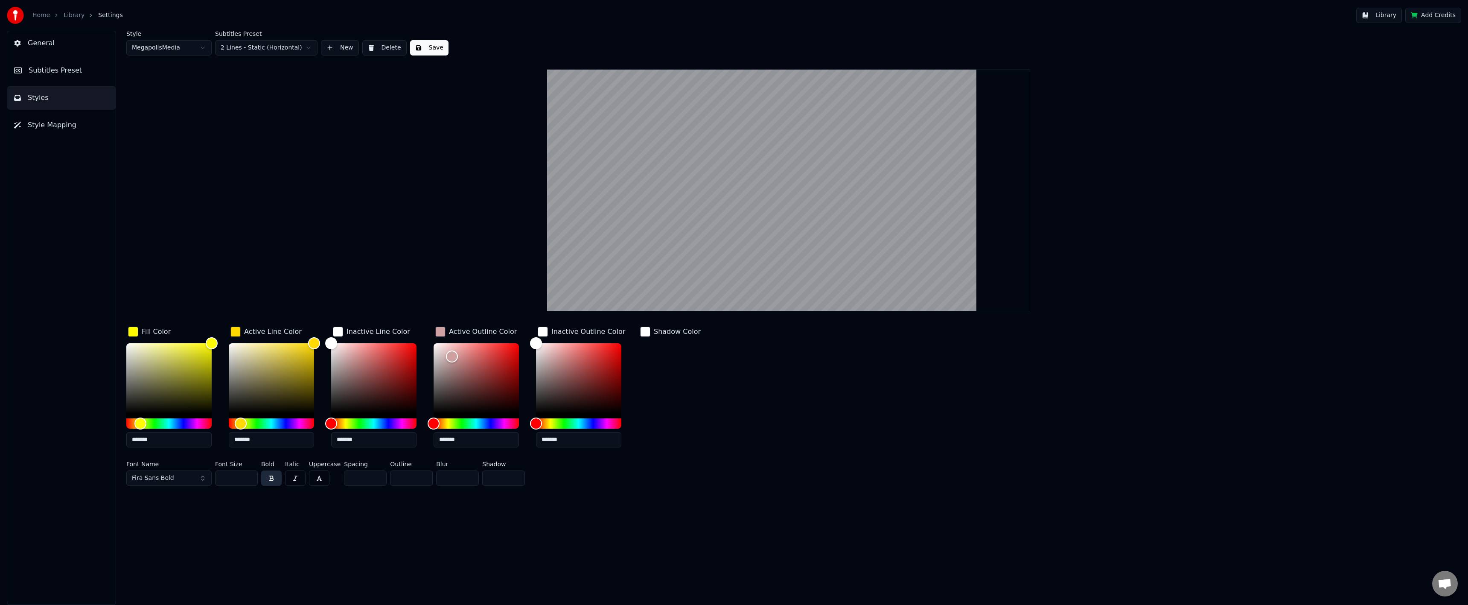
click at [343, 332] on div "Inactive Line Color" at bounding box center [371, 332] width 81 height 14
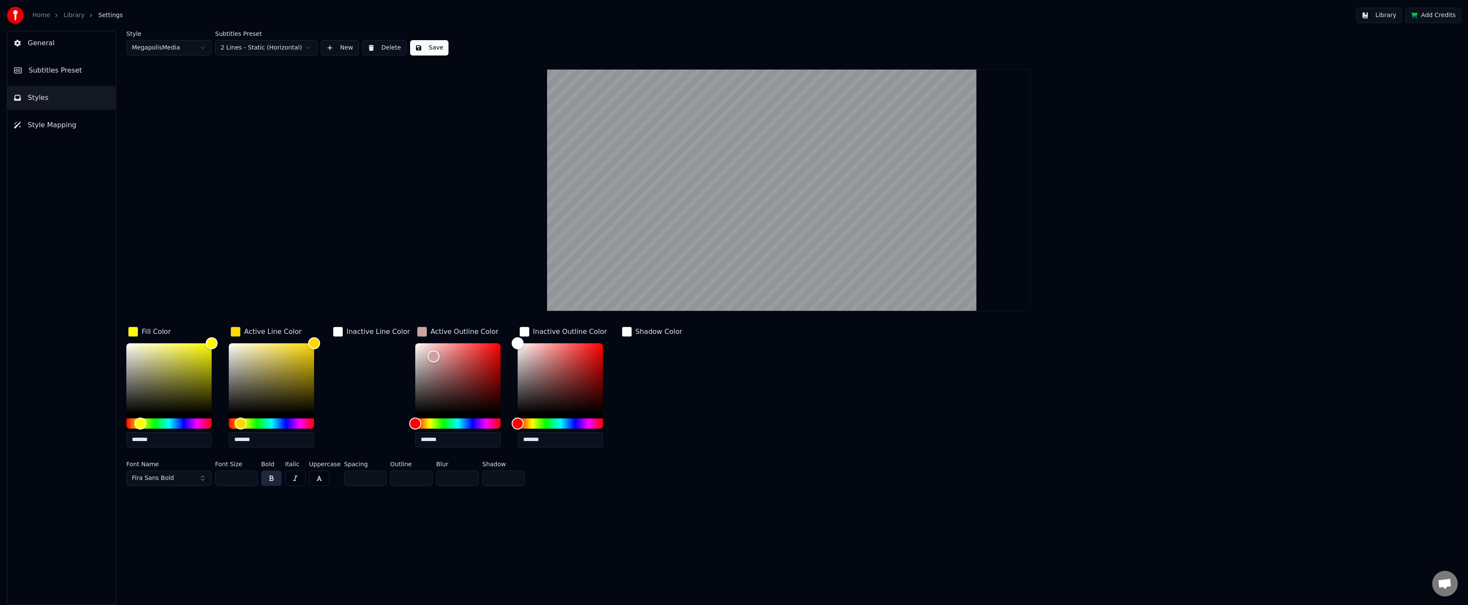
click at [343, 331] on div "Inactive Line Color" at bounding box center [371, 332] width 81 height 14
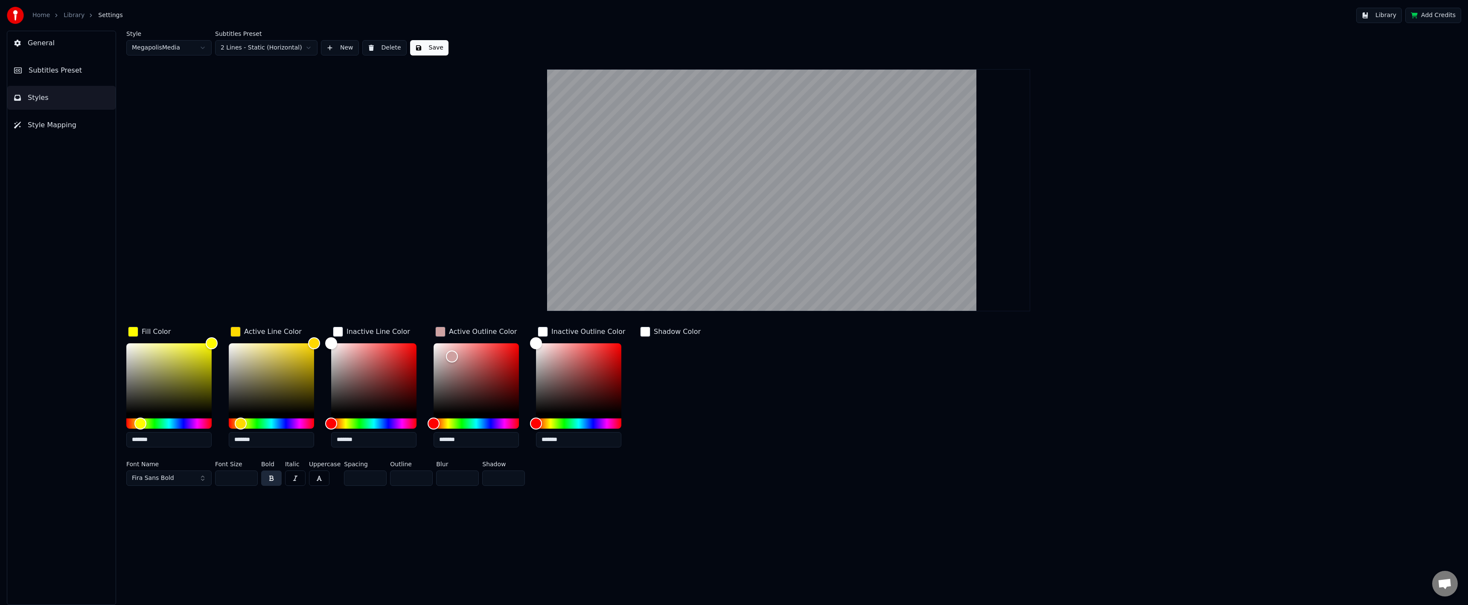
click at [343, 331] on div "Inactive Line Color" at bounding box center [371, 332] width 81 height 14
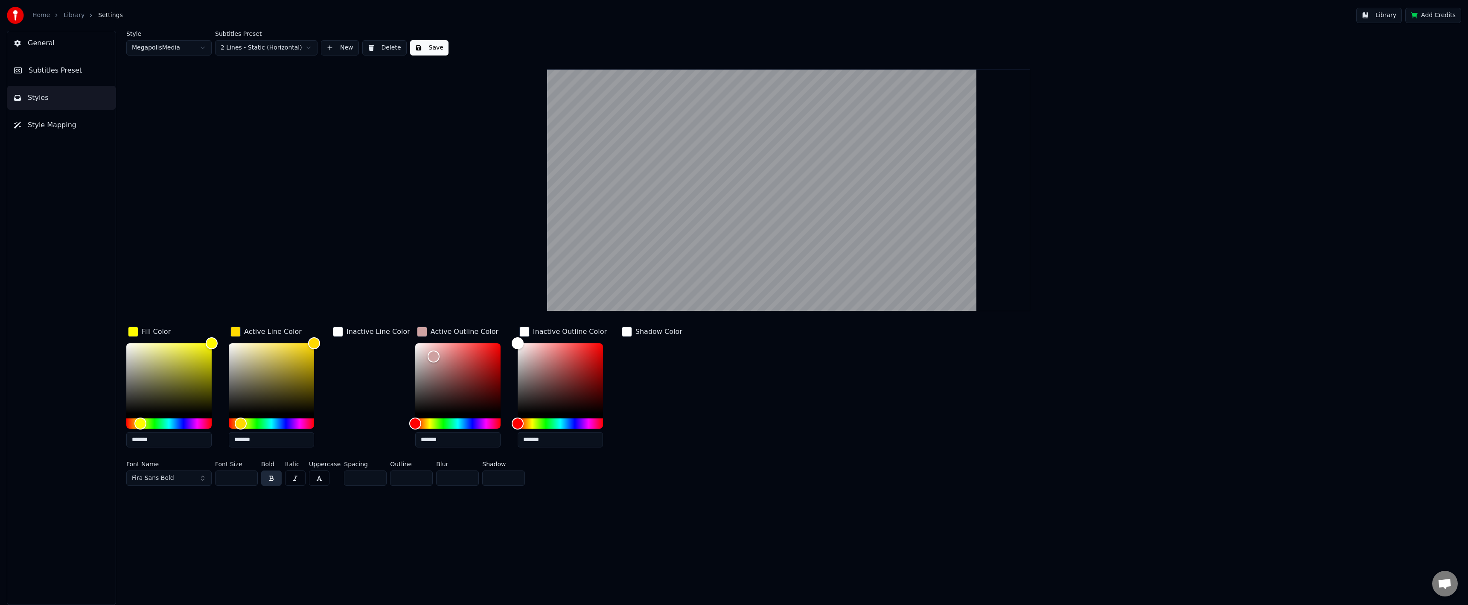
click at [417, 331] on div "button" at bounding box center [422, 331] width 10 height 10
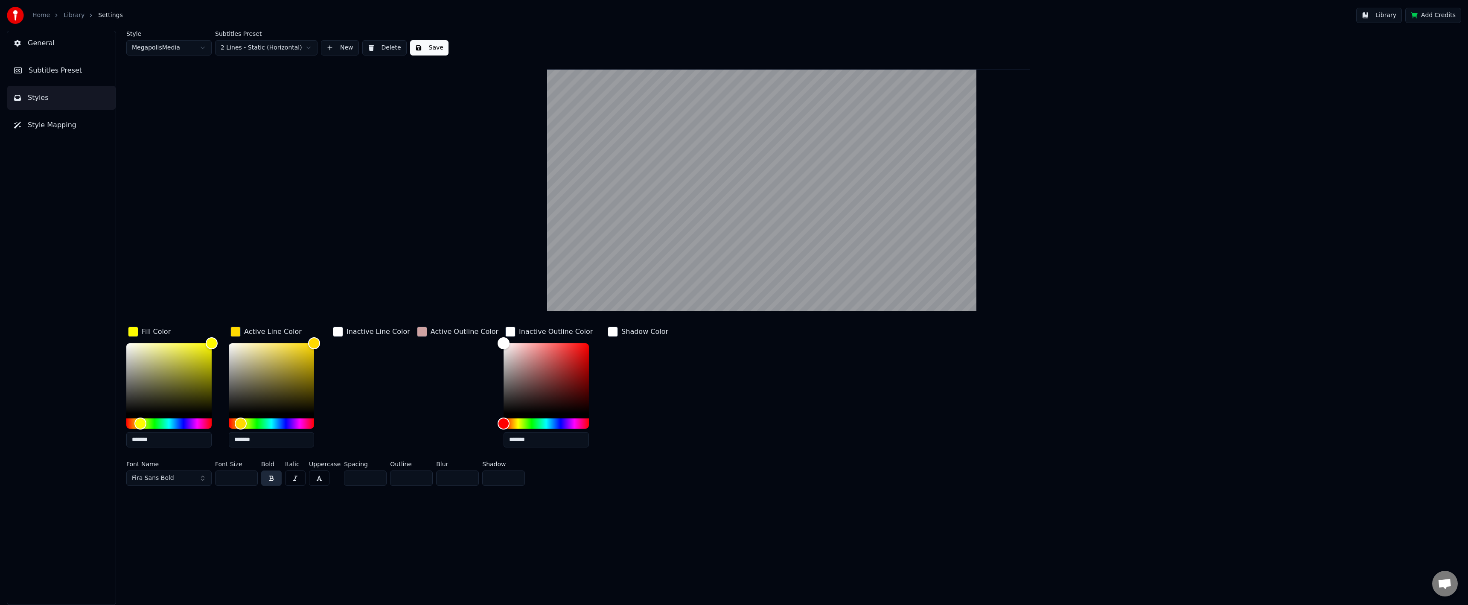
click at [504, 330] on div "Inactive Outline Color" at bounding box center [549, 332] width 91 height 14
click at [600, 331] on div "button" at bounding box center [605, 331] width 10 height 10
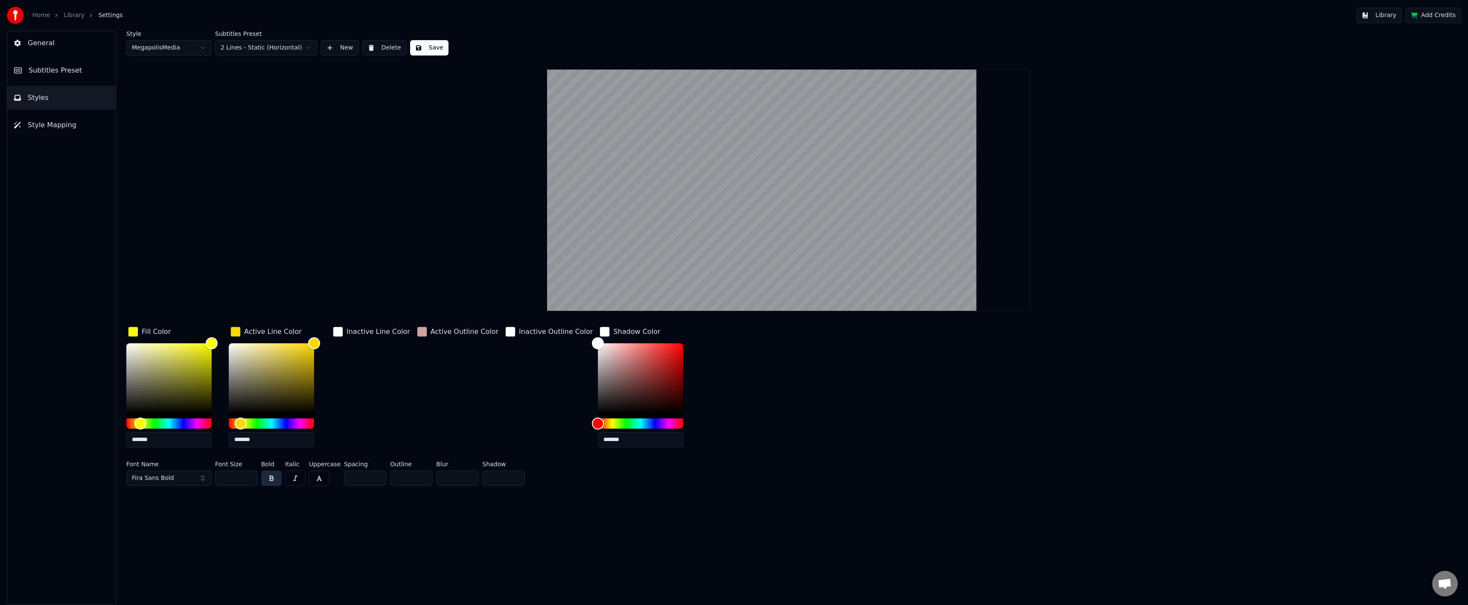
click at [600, 331] on div "button" at bounding box center [605, 331] width 10 height 10
click at [239, 329] on div "button" at bounding box center [235, 331] width 10 height 10
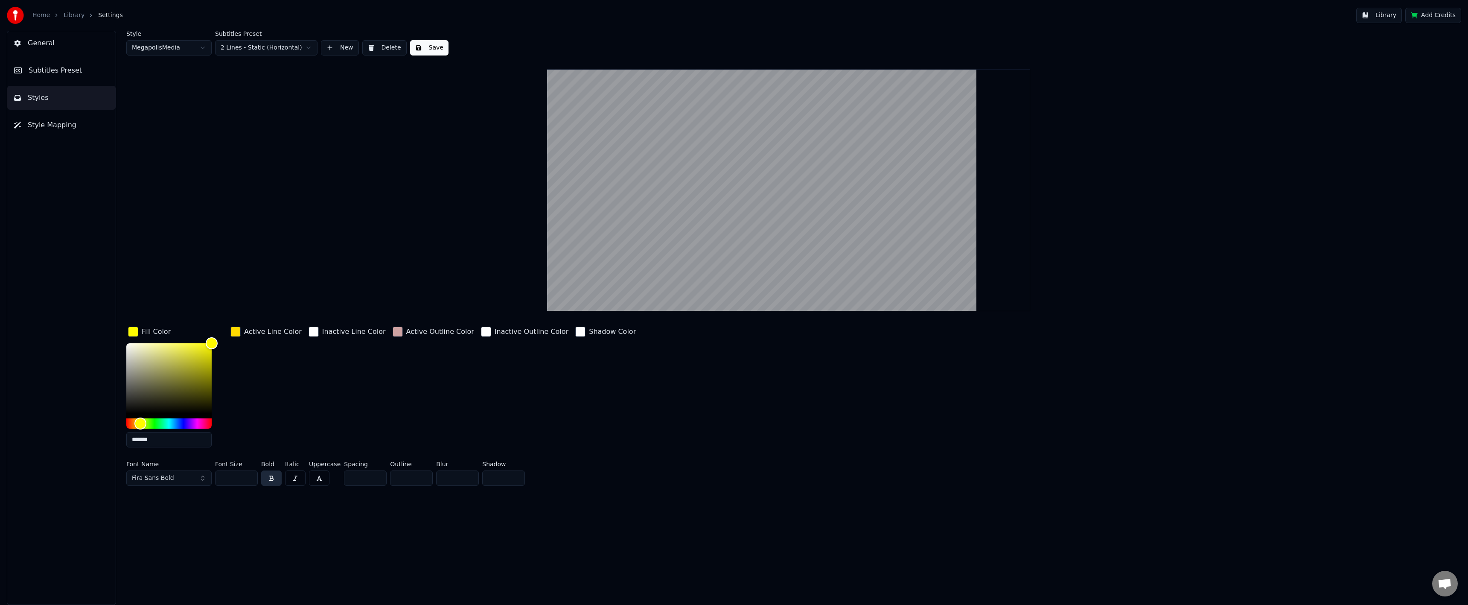
click at [238, 332] on div "button" at bounding box center [235, 331] width 10 height 10
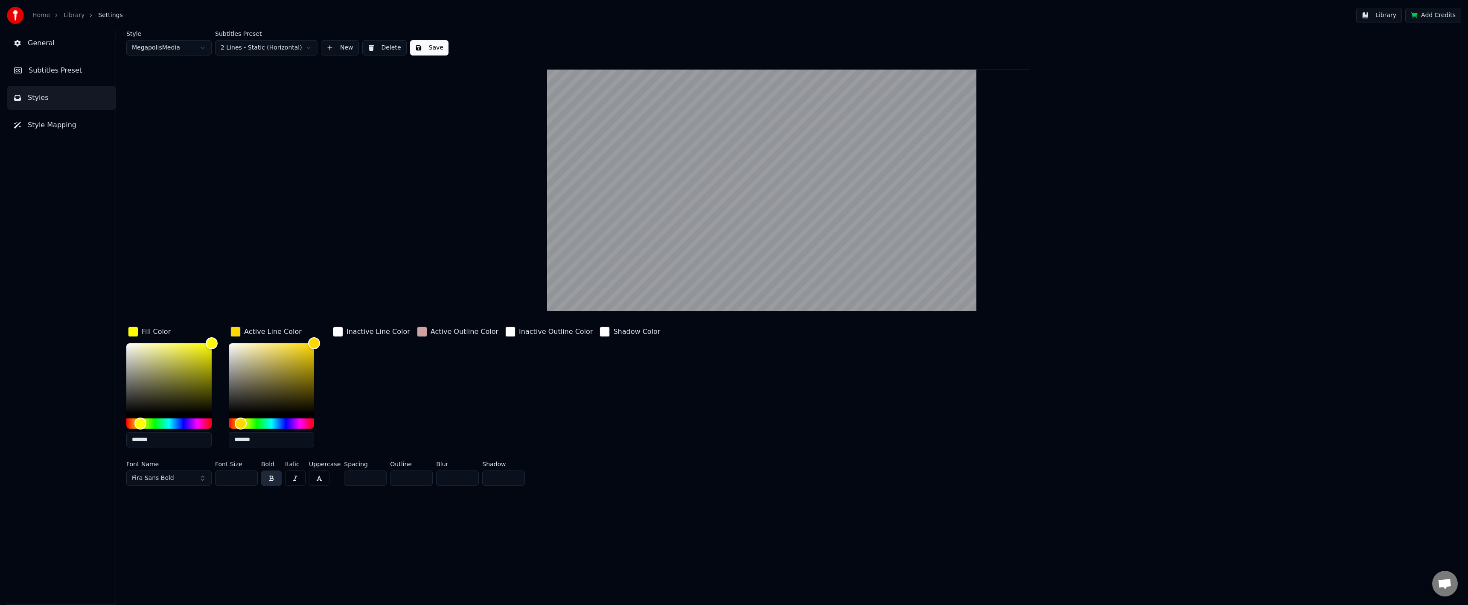
click at [417, 335] on div "button" at bounding box center [422, 331] width 10 height 10
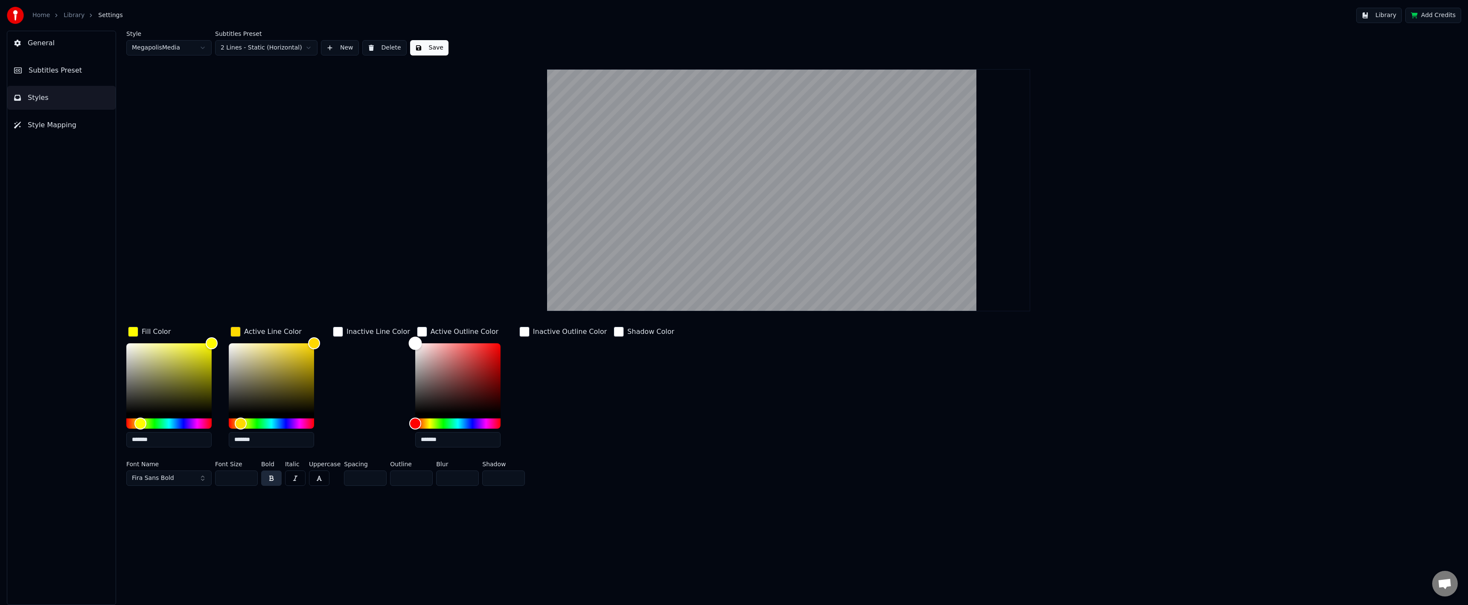
type input "*******"
drag, startPoint x: 385, startPoint y: 333, endPoint x: 427, endPoint y: 336, distance: 41.5
click at [347, 313] on div "Style MegapolisMedia Subtitles Preset 2 Lines - Static (Horizontal) New Delete …" at bounding box center [788, 260] width 1325 height 458
click at [568, 385] on div "Inactive Outline Color" at bounding box center [563, 389] width 91 height 129
click at [419, 327] on div "button" at bounding box center [422, 331] width 10 height 10
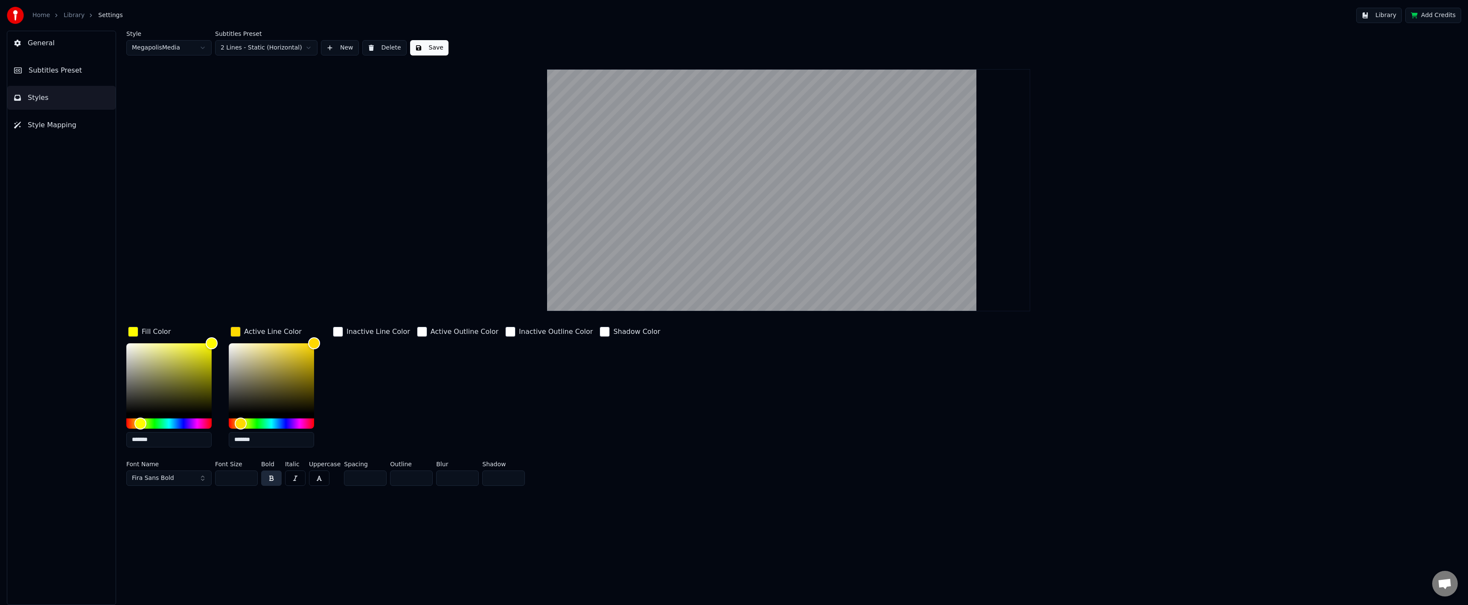
click at [415, 223] on div "Style MegapolisMedia Subtitles Preset 2 Lines - Static (Horizontal) New Delete …" at bounding box center [788, 260] width 1325 height 458
drag, startPoint x: 711, startPoint y: 159, endPoint x: 714, endPoint y: 172, distance: 13.6
click at [711, 161] on video at bounding box center [788, 190] width 483 height 242
drag, startPoint x: 701, startPoint y: 230, endPoint x: 705, endPoint y: 228, distance: 4.4
click at [705, 228] on video at bounding box center [788, 190] width 483 height 242
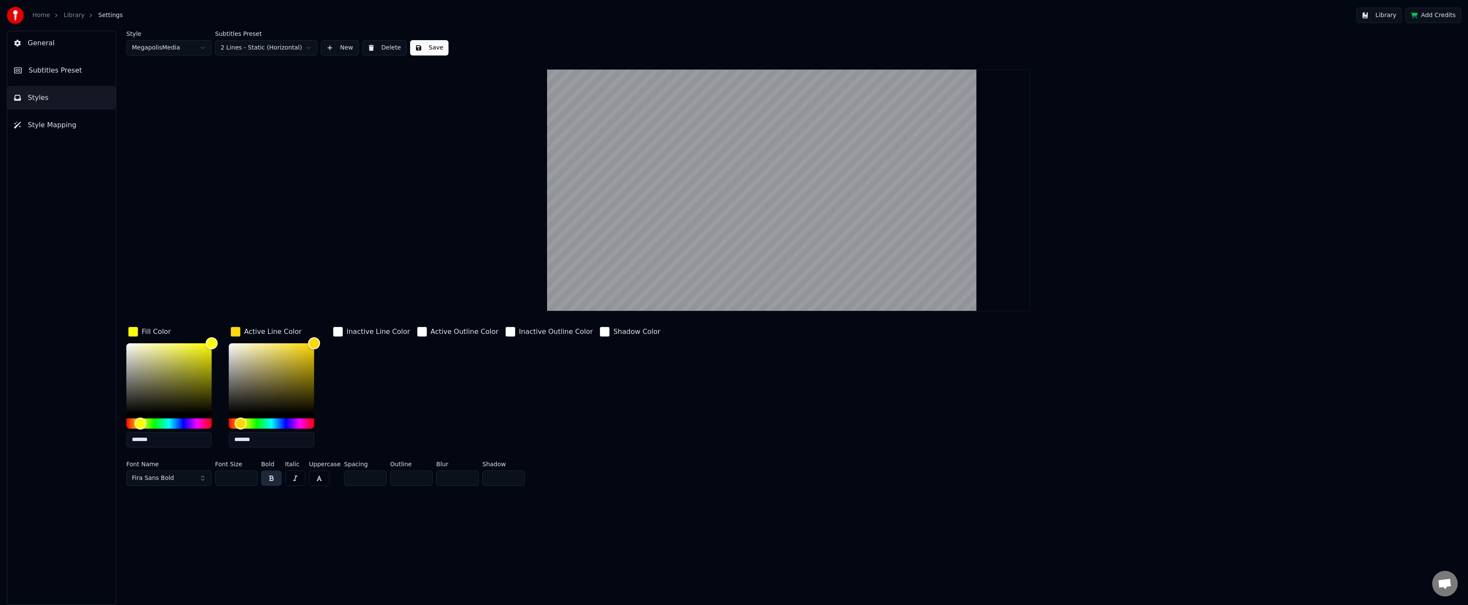
click at [659, 192] on video at bounding box center [788, 190] width 483 height 242
click at [268, 48] on html "Home Library Settings Library Add Credits General Subtitles Preset Styles Style…" at bounding box center [734, 302] width 1468 height 605
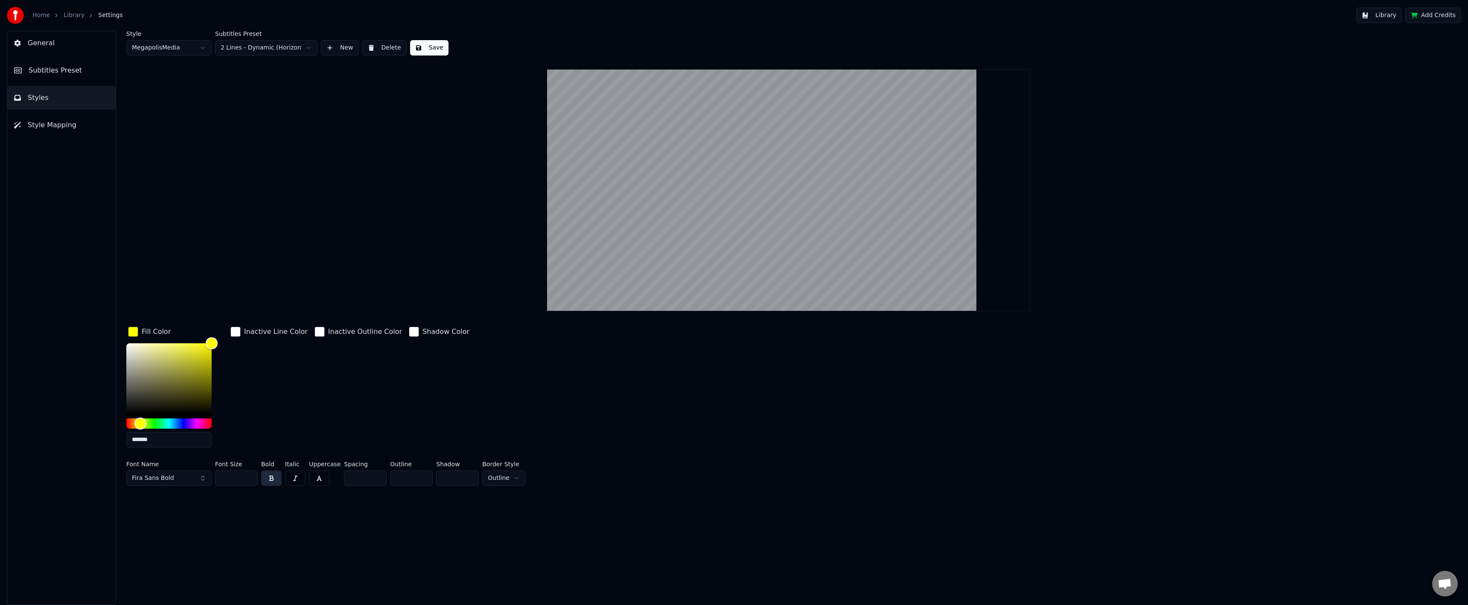
click at [280, 49] on html "Home Library Settings Library Add Credits General Subtitles Preset Styles Style…" at bounding box center [734, 302] width 1468 height 605
click at [328, 146] on div "Style MegapolisMedia Subtitles Preset 2 Lines - Static (Horizontal) New Delete …" at bounding box center [788, 260] width 1325 height 458
click at [68, 131] on button "Style Mapping" at bounding box center [61, 125] width 108 height 24
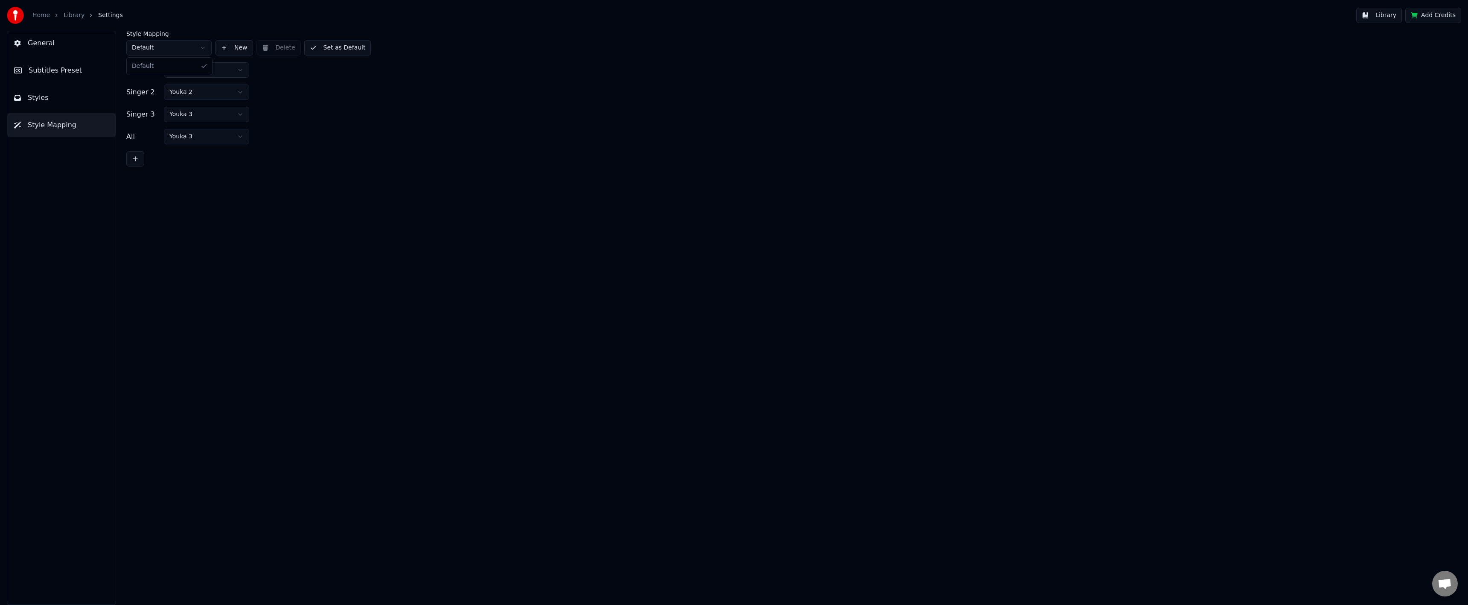
click at [149, 49] on html "Home Library Settings Library Add Credits General Subtitles Preset Styles Style…" at bounding box center [734, 302] width 1468 height 605
click at [60, 113] on button "Style Mapping" at bounding box center [61, 125] width 108 height 24
click at [58, 105] on button "Styles" at bounding box center [61, 98] width 108 height 24
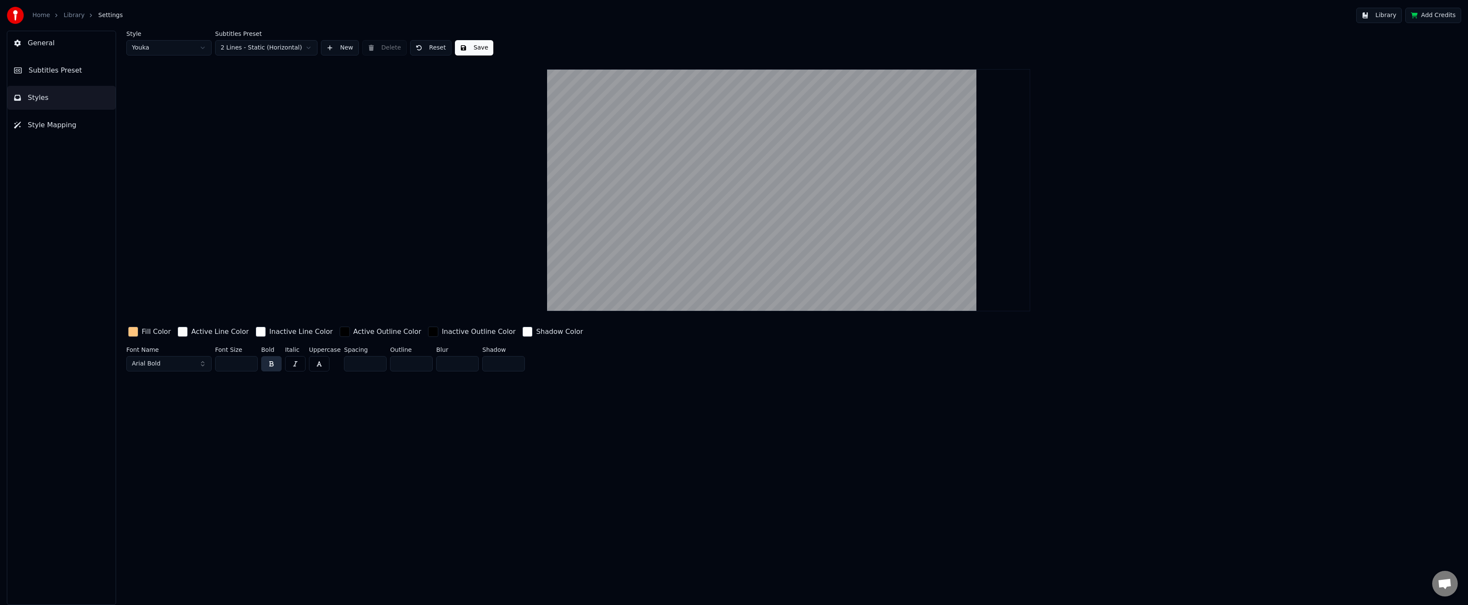
drag, startPoint x: 493, startPoint y: 332, endPoint x: 488, endPoint y: 329, distance: 5.7
click at [522, 335] on div "button" at bounding box center [527, 331] width 10 height 10
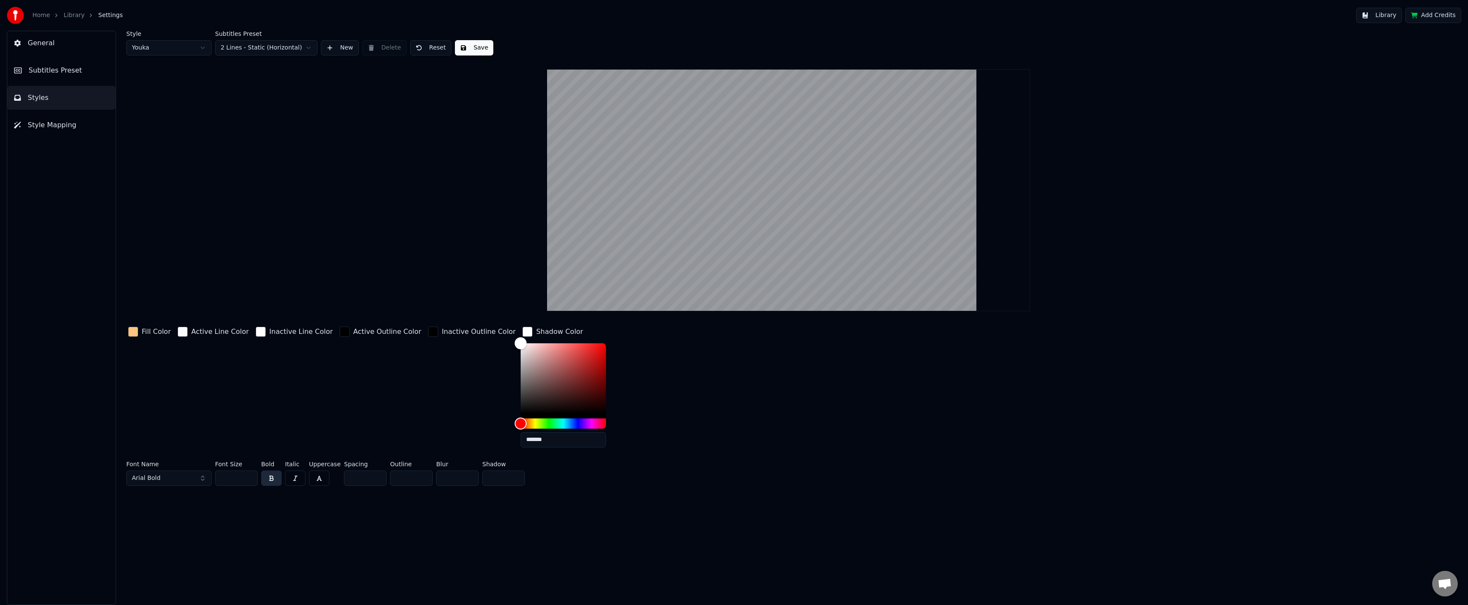
click at [522, 333] on div "button" at bounding box center [527, 331] width 10 height 10
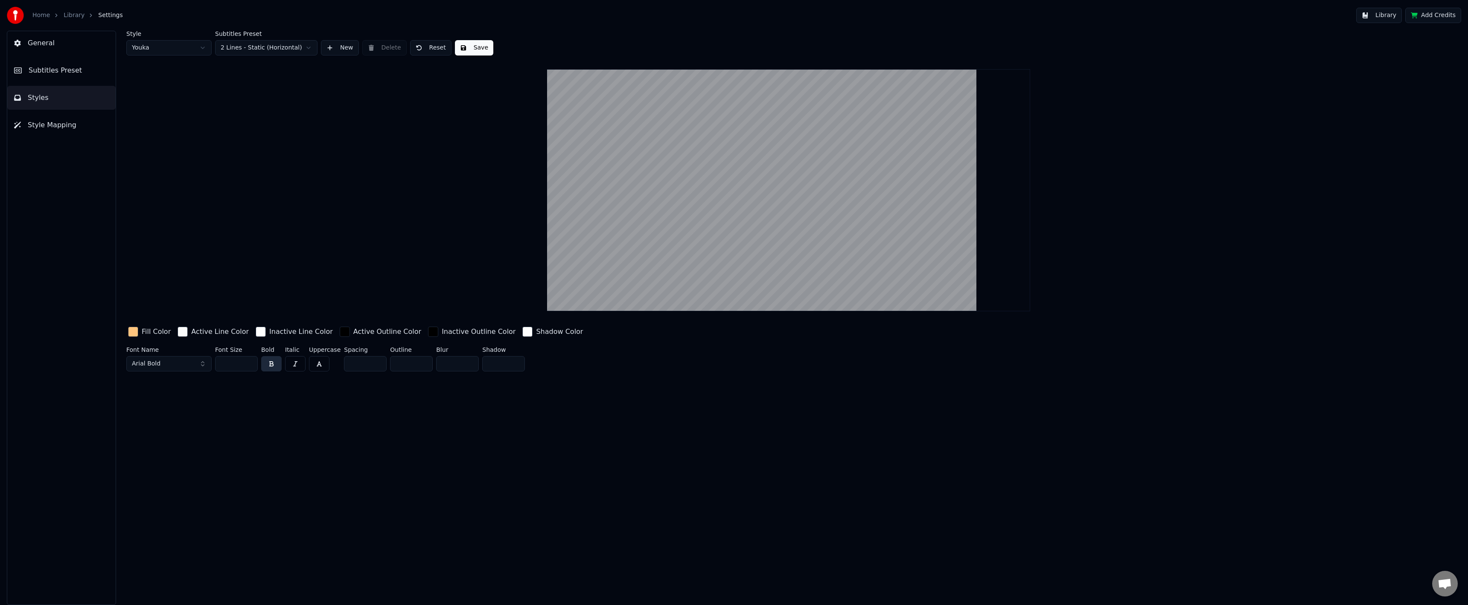
click at [522, 332] on div "button" at bounding box center [527, 331] width 10 height 10
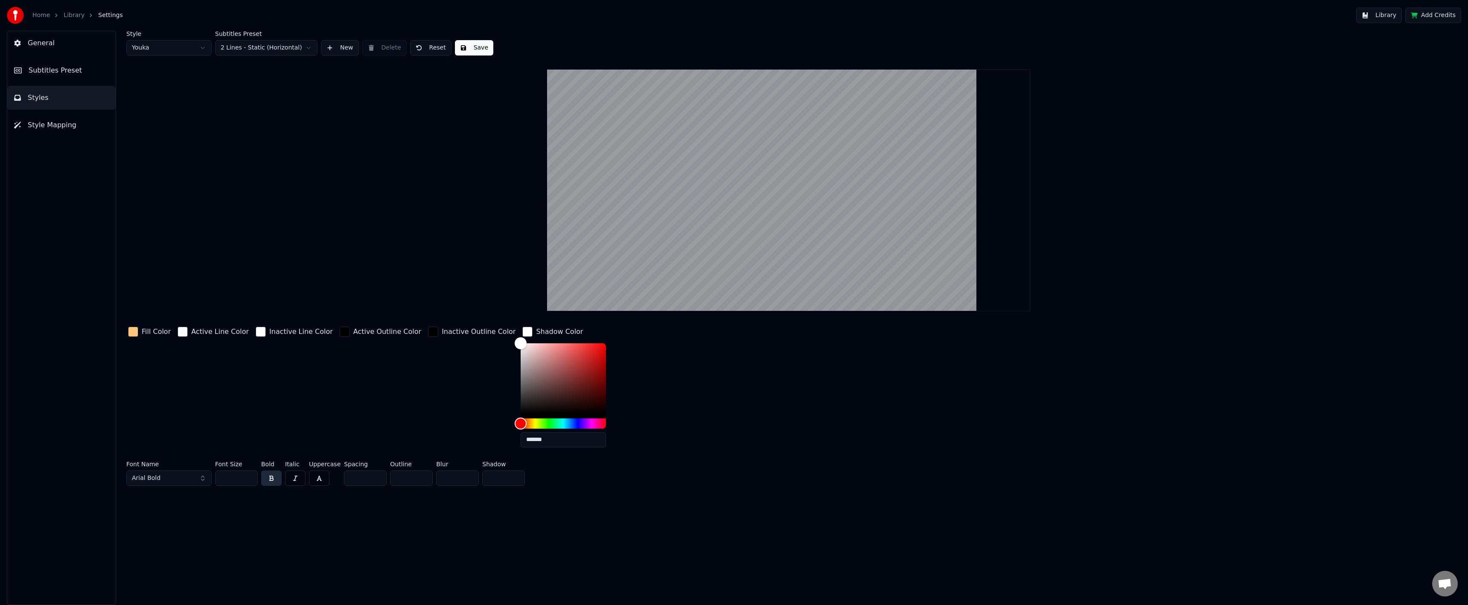
click at [522, 332] on div "button" at bounding box center [527, 331] width 10 height 10
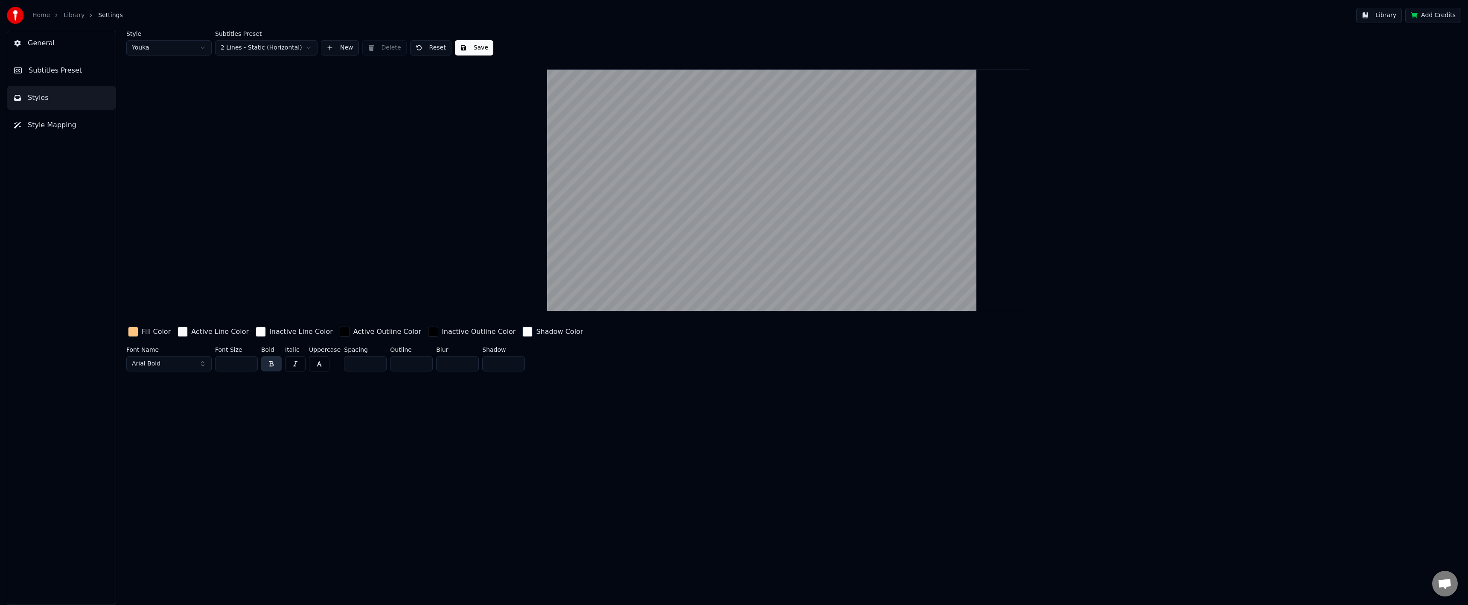
click at [522, 332] on div "button" at bounding box center [527, 331] width 10 height 10
drag, startPoint x: 495, startPoint y: 330, endPoint x: 490, endPoint y: 331, distance: 5.6
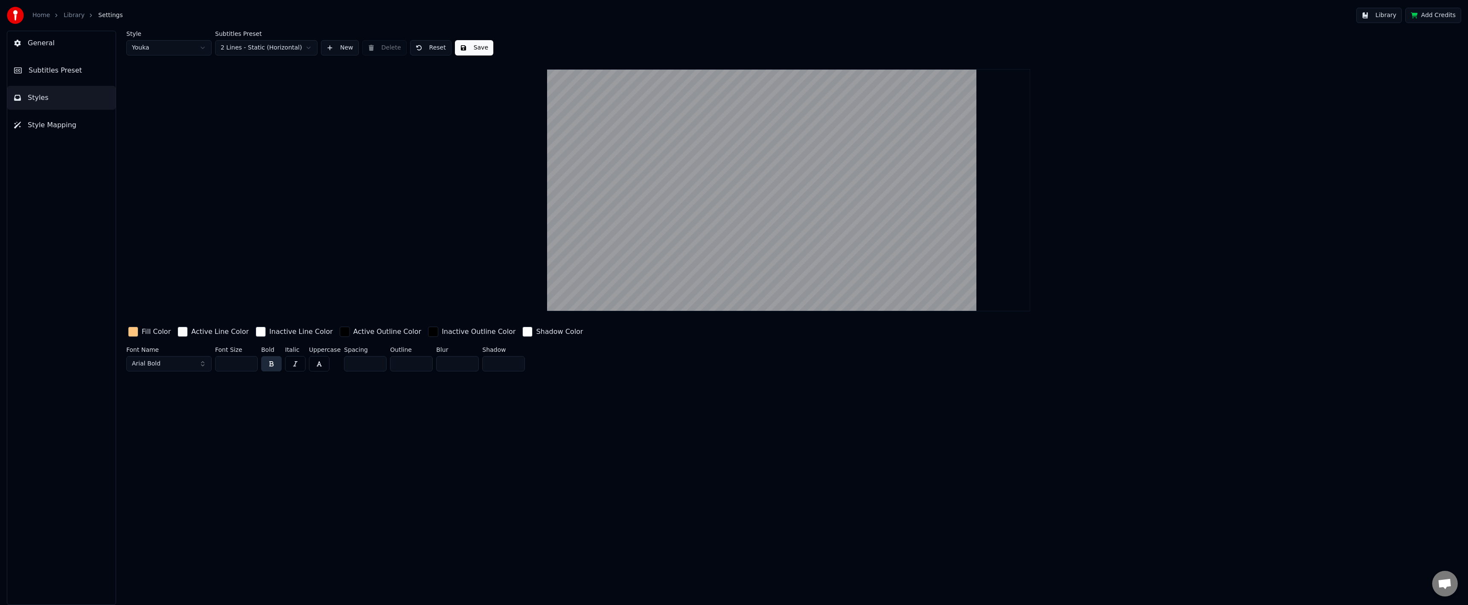
click at [475, 418] on div "Style Youka Subtitles Preset 2 Lines - Static (Horizontal) New Delete Reset Sav…" at bounding box center [788, 318] width 1359 height 574
click at [1425, 15] on button "Add Credits" at bounding box center [1433, 15] width 56 height 15
click at [1412, 93] on div "Style Youka Subtitles Preset 2 Lines - Static (Horizontal) New Delete Reset Sav…" at bounding box center [788, 203] width 1325 height 344
click at [58, 38] on button "General" at bounding box center [61, 43] width 108 height 24
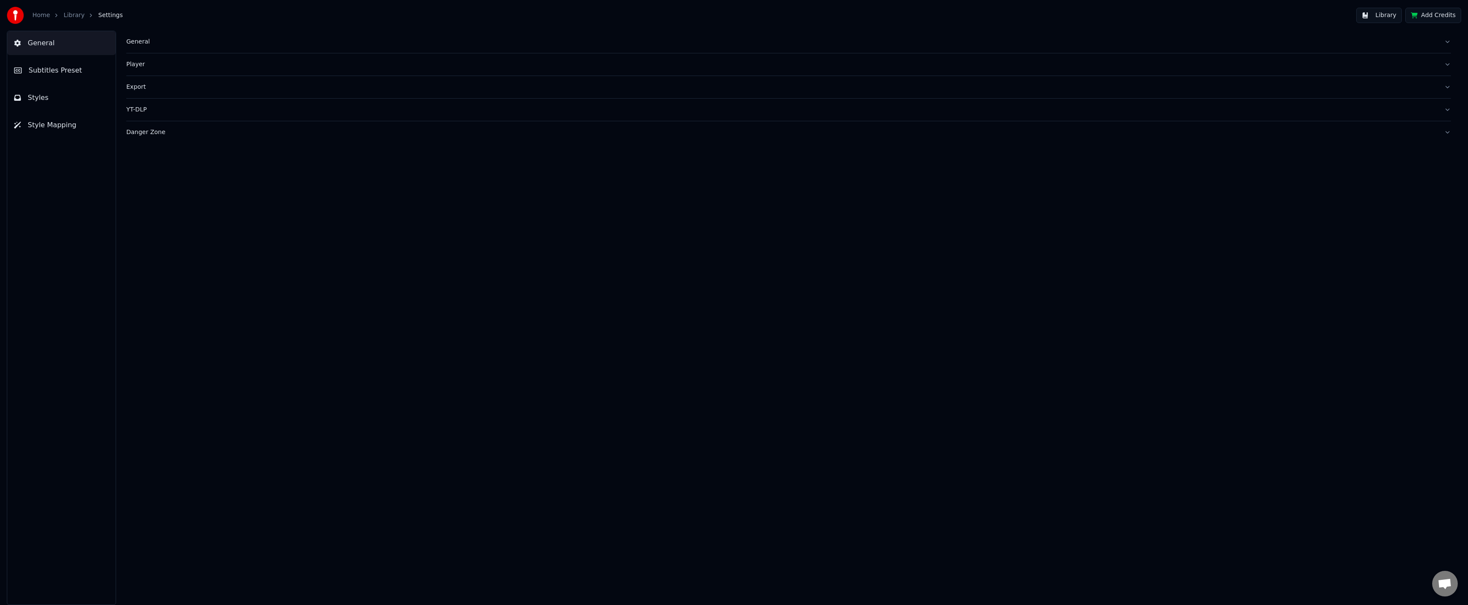
click at [53, 13] on icon "breadcrumb" at bounding box center [56, 15] width 6 height 6
click at [45, 15] on link "Home" at bounding box center [40, 15] width 17 height 9
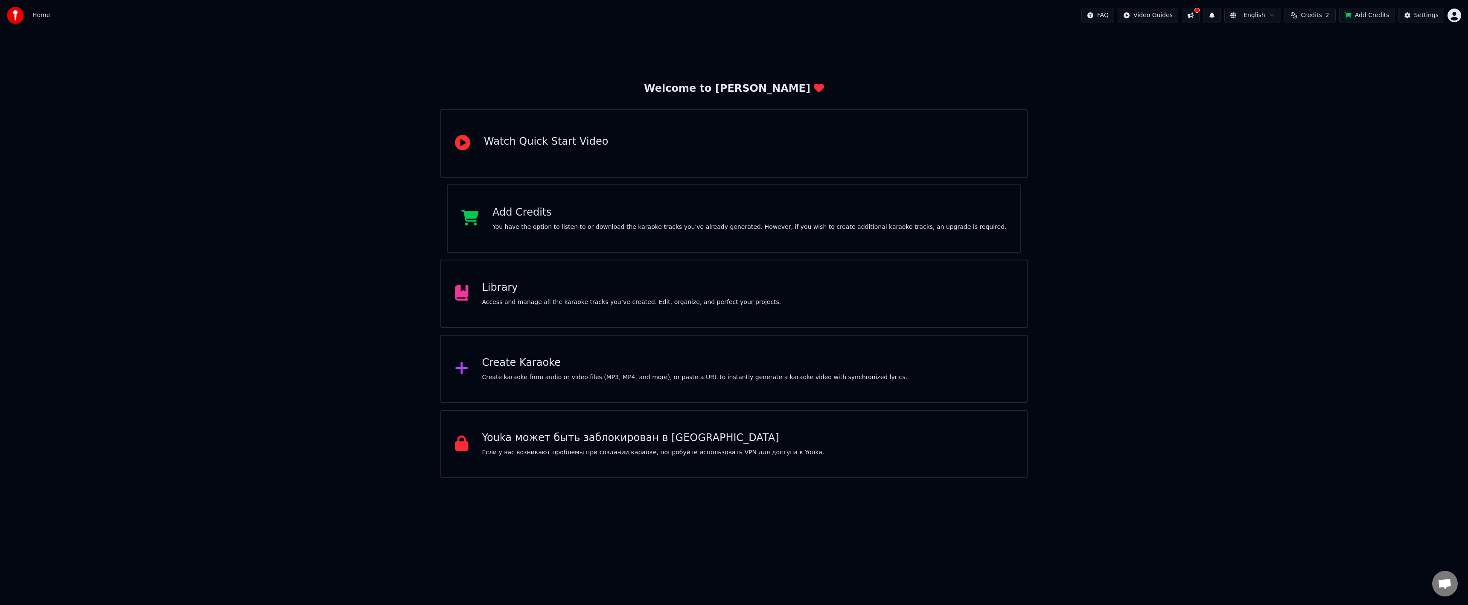
click at [1268, 13] on html "Home FAQ Video Guides English Credits 2 Add Credits Settings Welcome to Youka W…" at bounding box center [734, 239] width 1468 height 478
click at [1303, 14] on html "Home FAQ Video Guides English Credits 2 Add Credits Settings Welcome to Youka W…" at bounding box center [734, 239] width 1468 height 478
click at [1335, 16] on button "Credits 2" at bounding box center [1310, 15] width 51 height 15
drag, startPoint x: 1281, startPoint y: 108, endPoint x: 1291, endPoint y: 109, distance: 9.4
click at [1283, 109] on div "Welcome to Youka Watch Quick Start Video Add Credits You have the option to lis…" at bounding box center [734, 254] width 1468 height 447
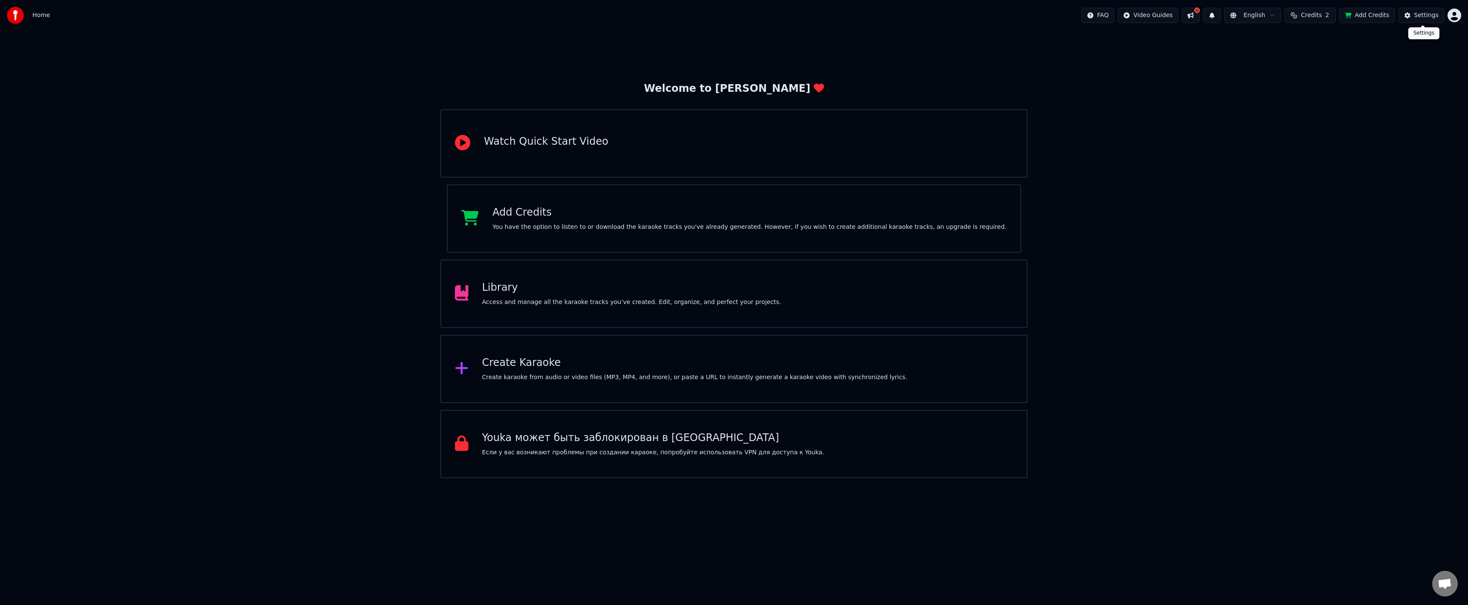
click at [1460, 13] on html "Home FAQ Video Guides English Credits 2 Add Credits Settings Welcome to Youka W…" at bounding box center [734, 239] width 1468 height 478
click at [1409, 83] on div "Sign Out" at bounding box center [1417, 90] width 98 height 14
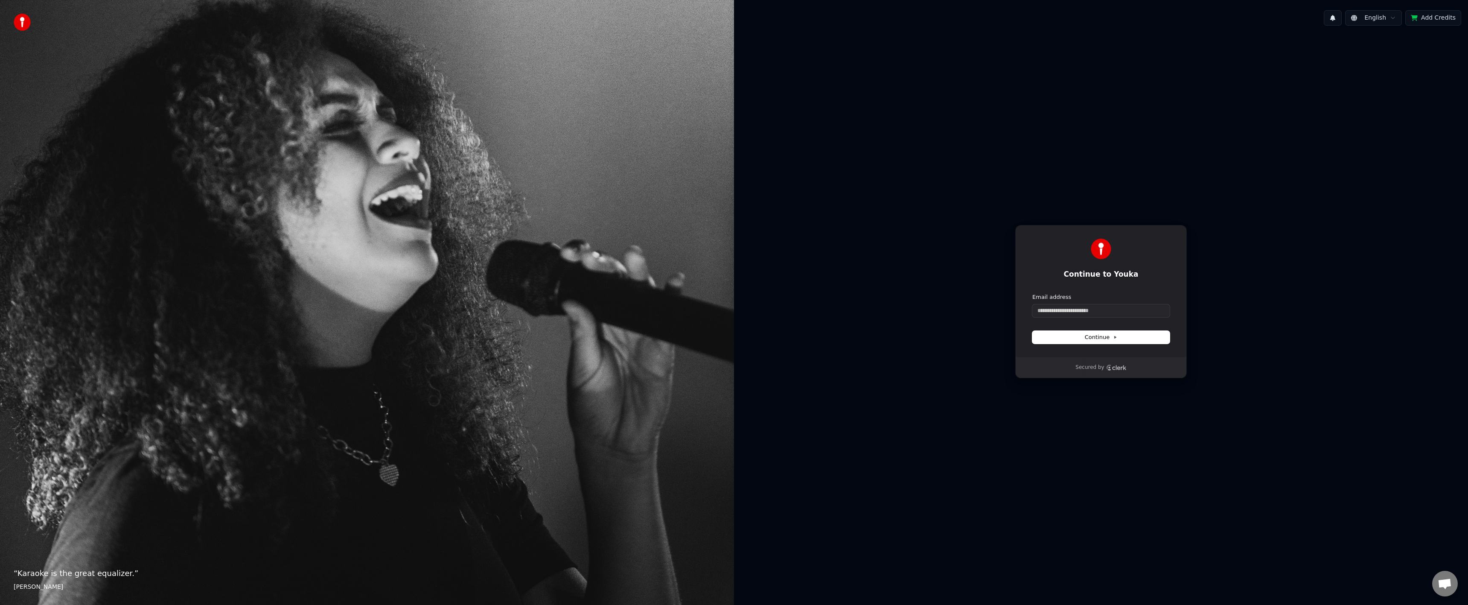
click at [1021, 350] on div "Continue to Youka Continue with Google or Email address Continue" at bounding box center [1101, 291] width 172 height 132
click at [1043, 315] on input "Email address" at bounding box center [1100, 310] width 137 height 13
click at [1032, 293] on button "submit" at bounding box center [1032, 293] width 0 height 0
type input "**********"
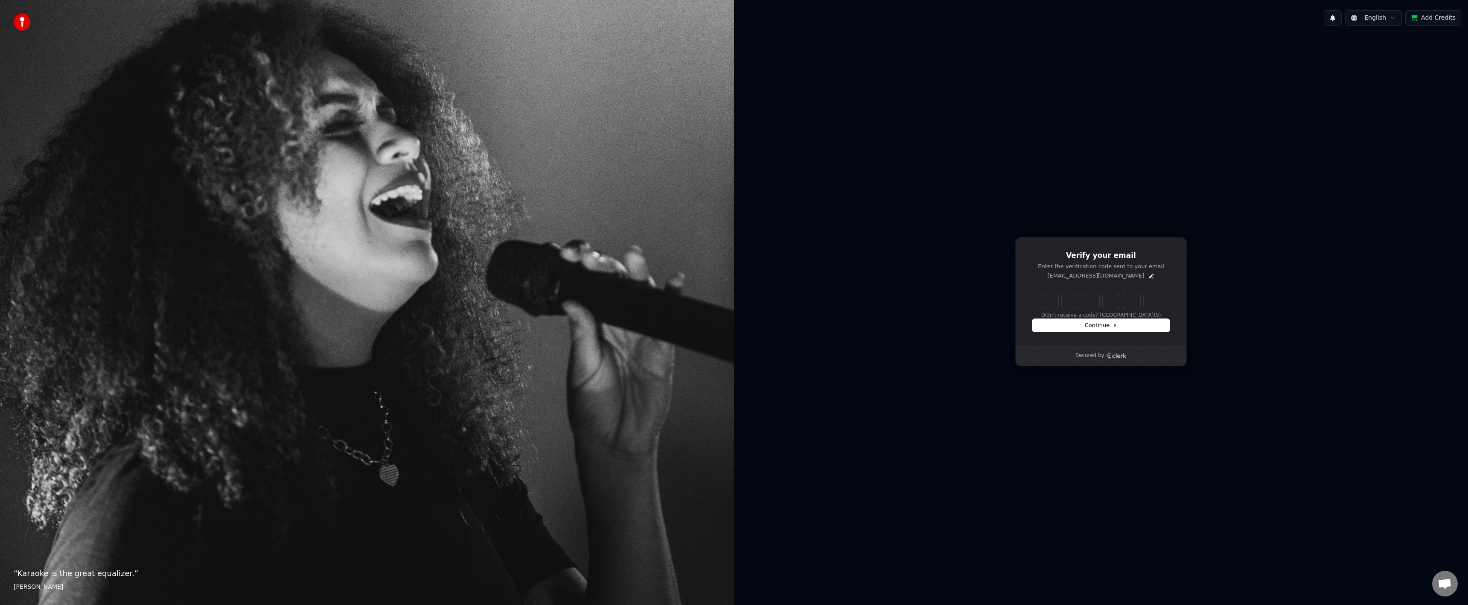
click at [1050, 306] on input "Enter verification code" at bounding box center [1100, 300] width 119 height 15
click at [1044, 302] on input "Enter verification code" at bounding box center [1109, 300] width 137 height 15
click at [1044, 300] on input "Enter verification code" at bounding box center [1109, 300] width 137 height 15
type input "******"
